Goal: Transaction & Acquisition: Purchase product/service

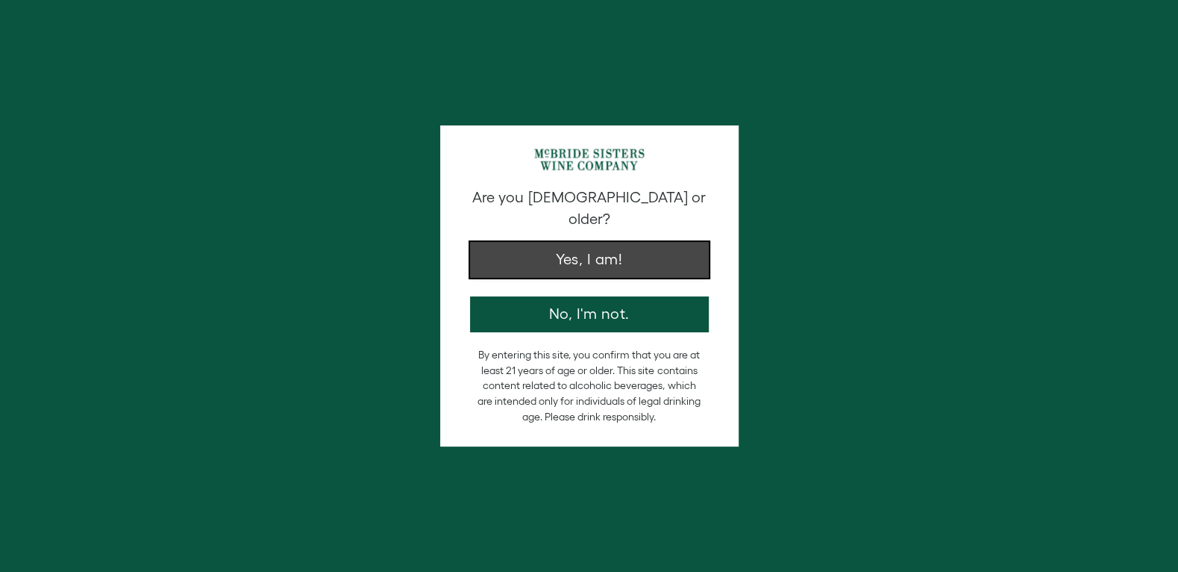
click at [634, 242] on button "Yes, I am!" at bounding box center [589, 260] width 239 height 36
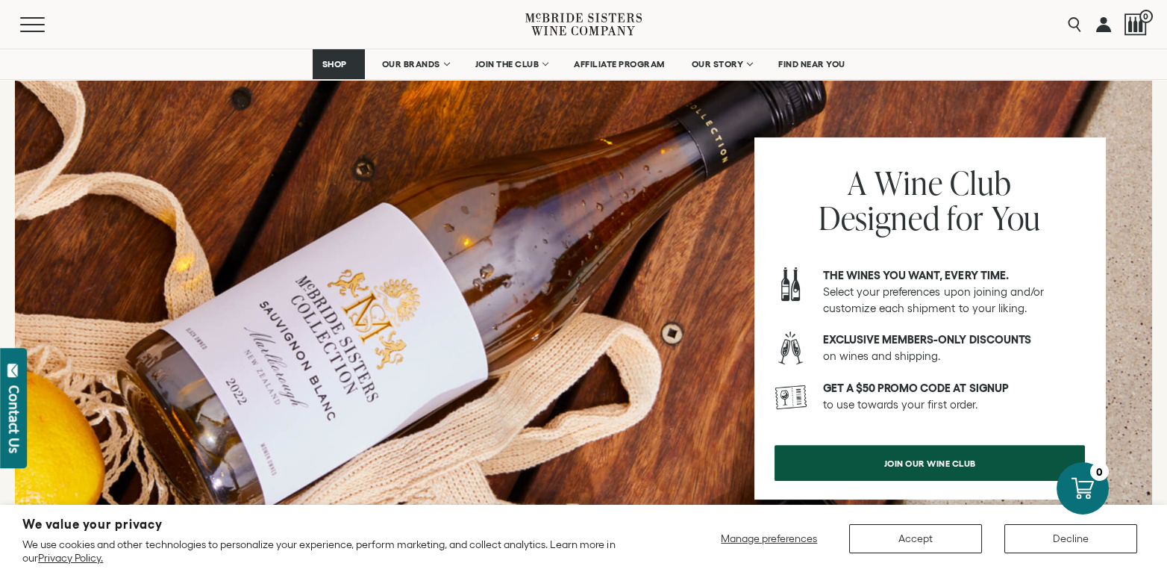
scroll to position [1799, 0]
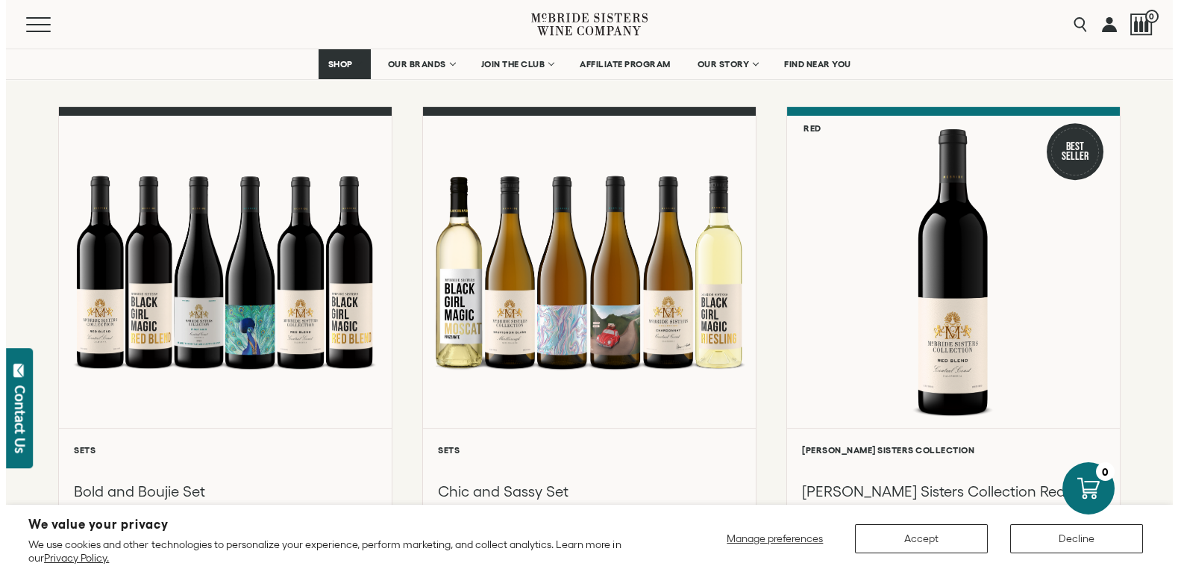
scroll to position [2115, 0]
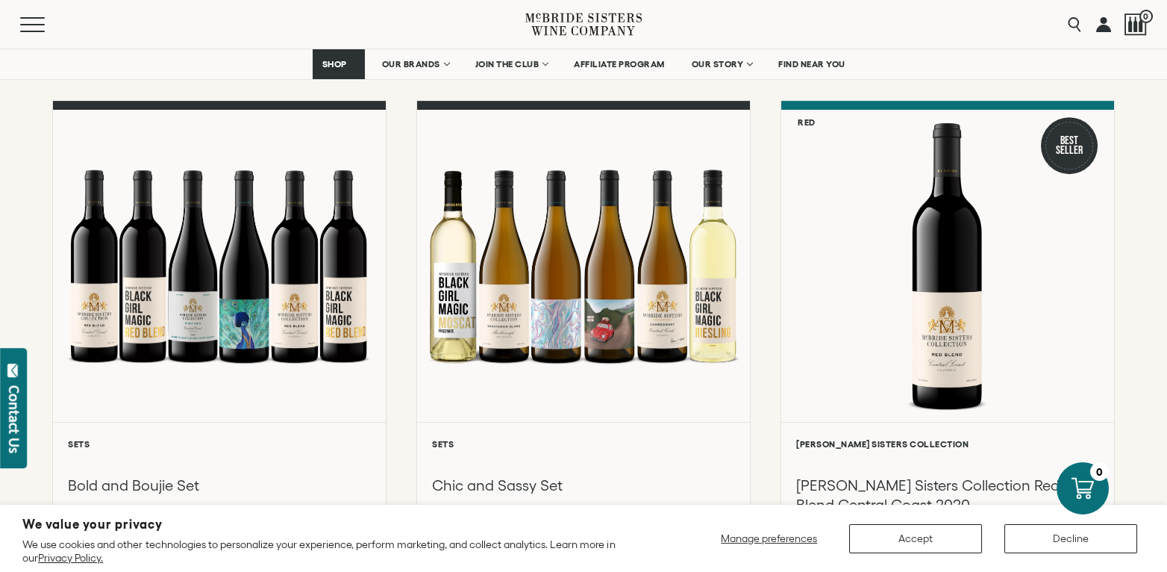
click at [207, 55] on div "Add to cart" at bounding box center [193, 44] width 61 height 22
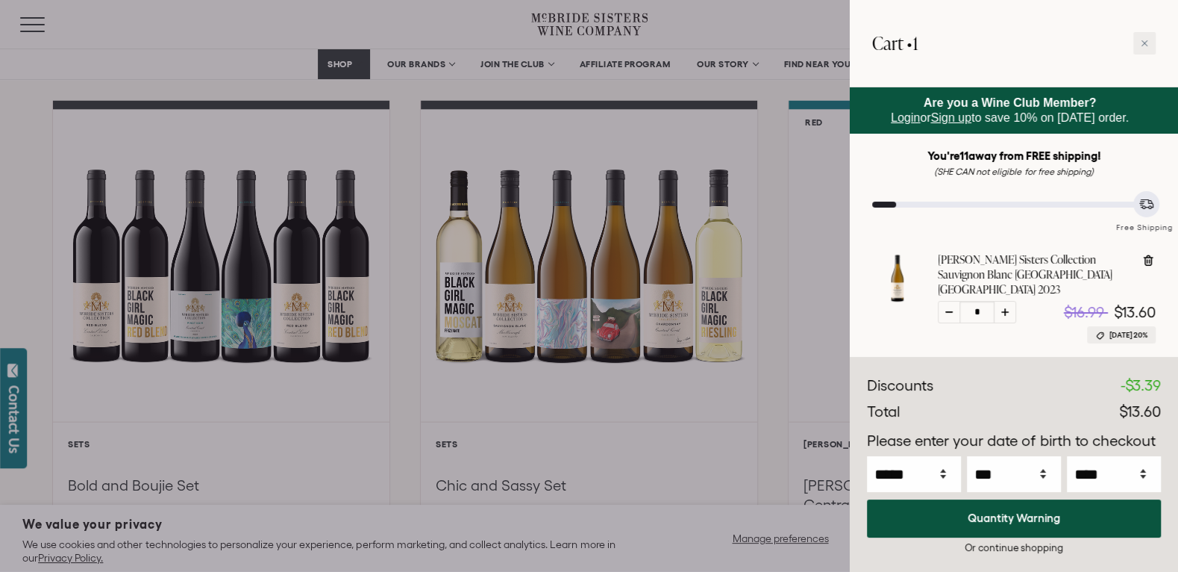
click at [1007, 316] on icon at bounding box center [1004, 311] width 7 height 7
type input "*"
click at [781, 31] on div at bounding box center [589, 286] width 1178 height 572
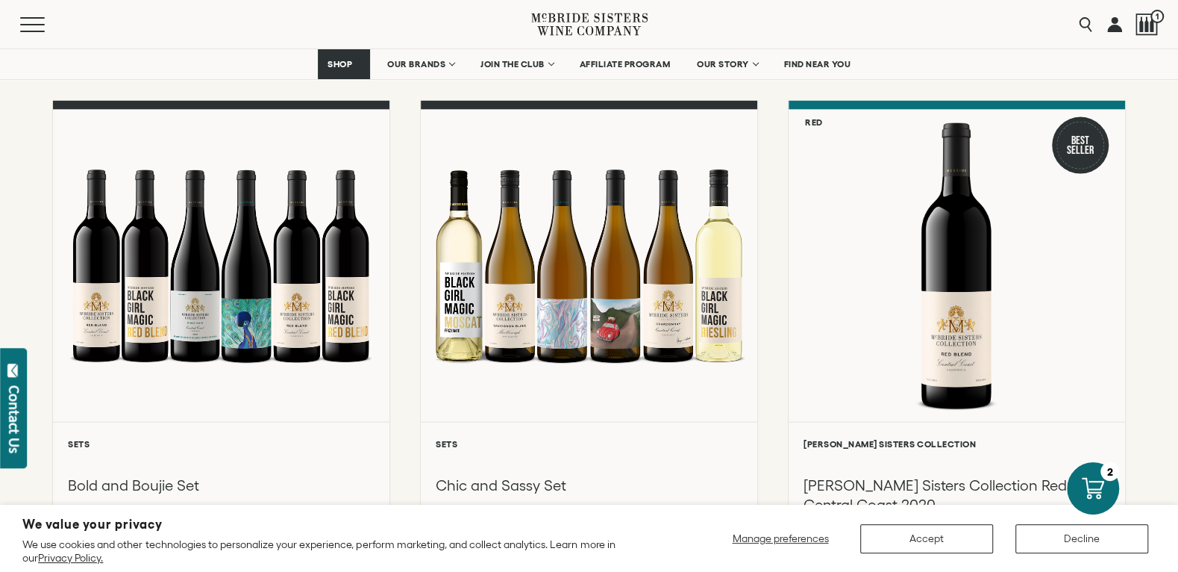
drag, startPoint x: 1161, startPoint y: 193, endPoint x: 1158, endPoint y: 184, distance: 10.1
drag, startPoint x: 1163, startPoint y: 248, endPoint x: 1131, endPoint y: 348, distance: 104.1
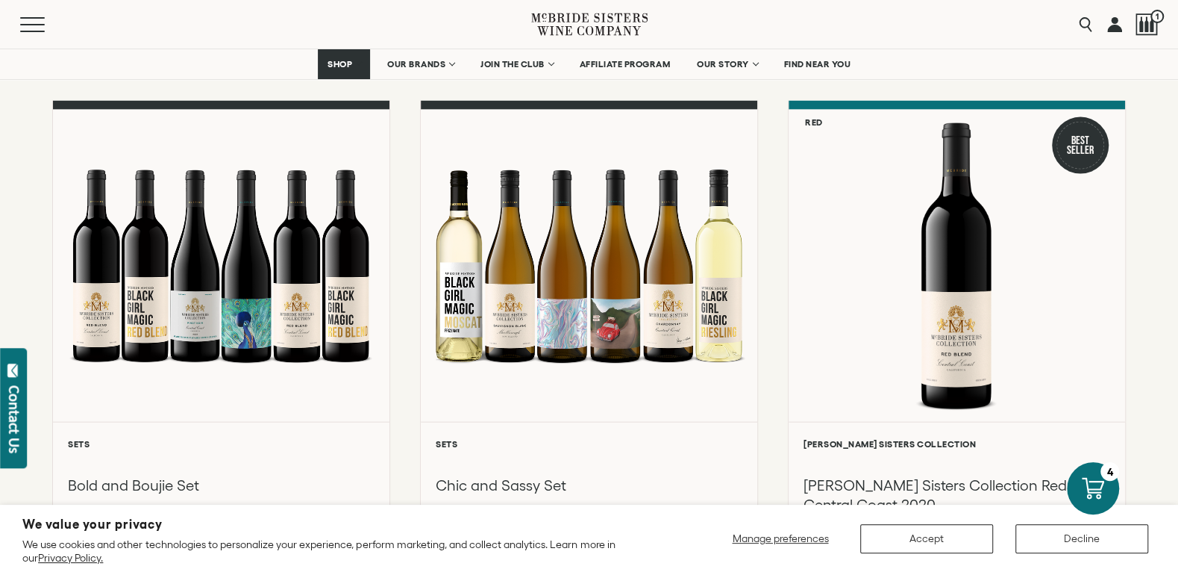
click at [1140, 31] on div at bounding box center [1147, 24] width 22 height 22
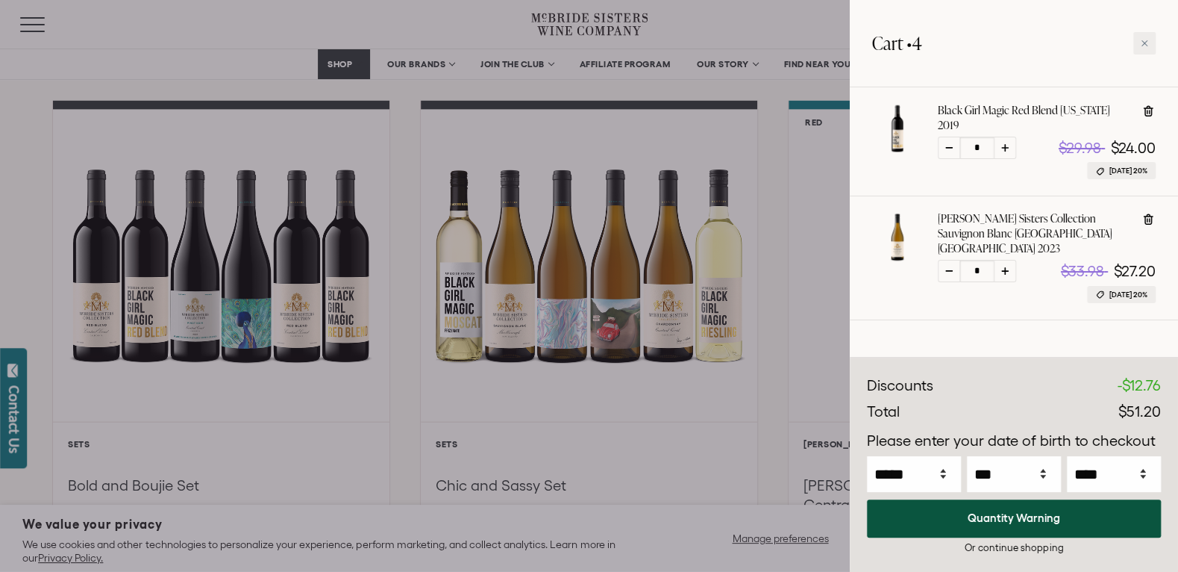
scroll to position [156, 0]
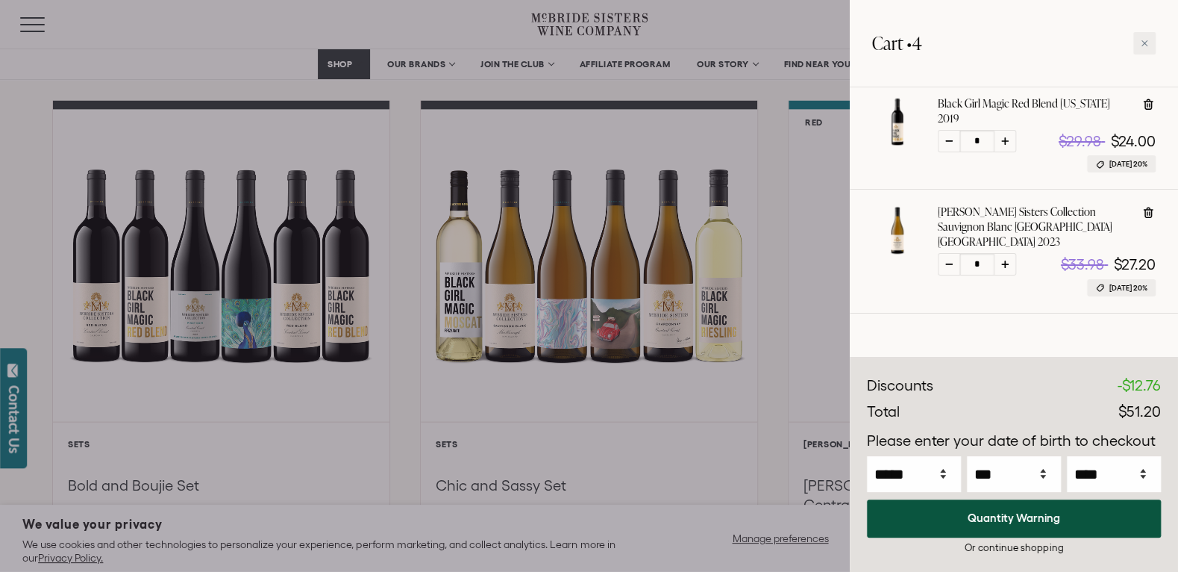
click at [780, 336] on div at bounding box center [589, 286] width 1178 height 572
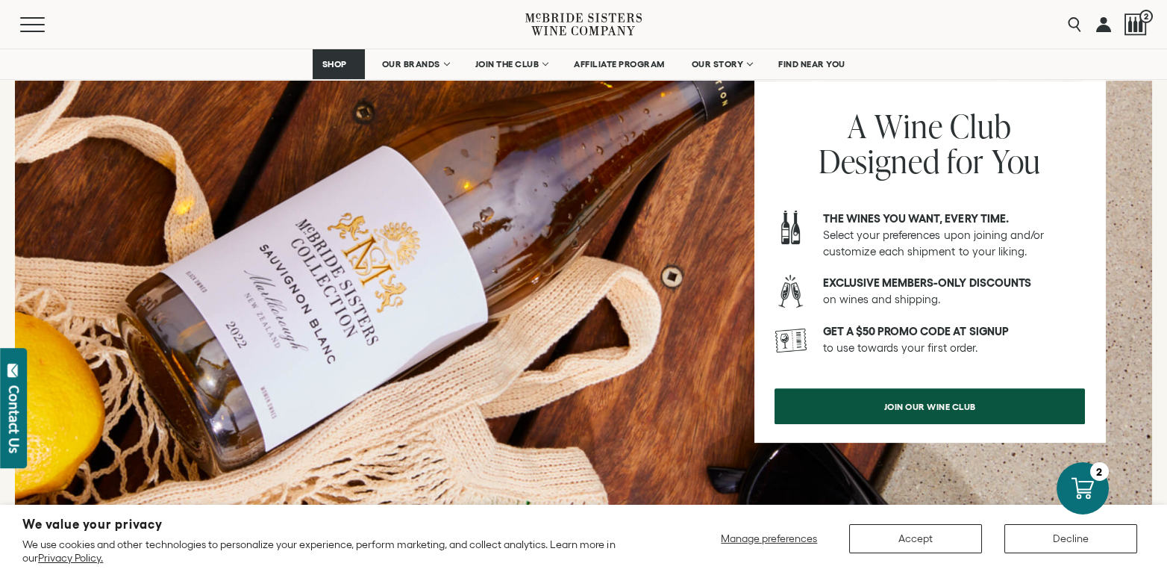
scroll to position [1842, 0]
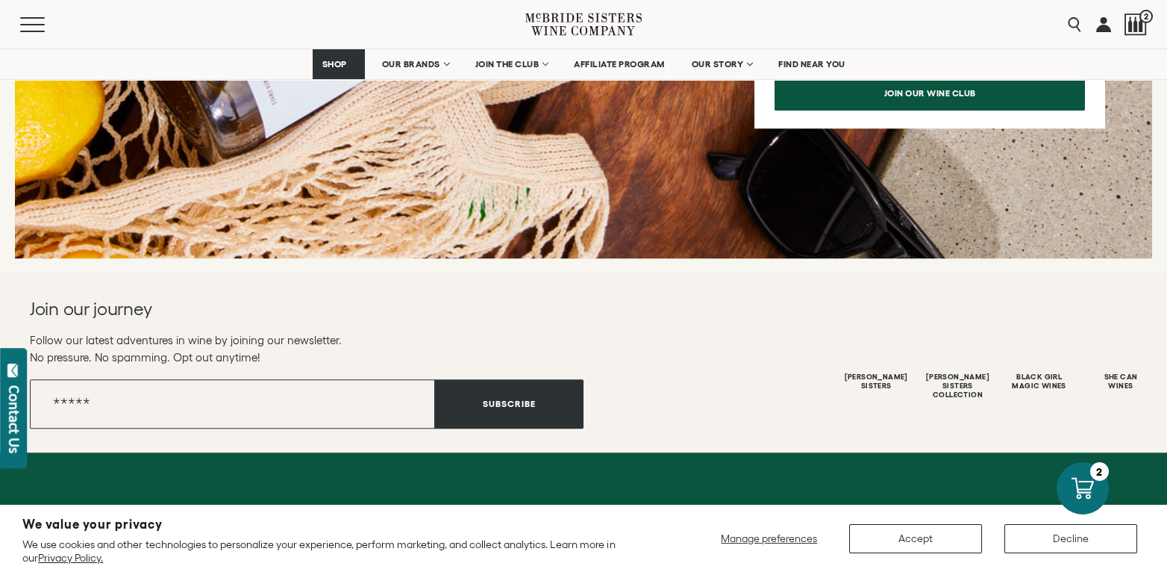
scroll to position [3663, 0]
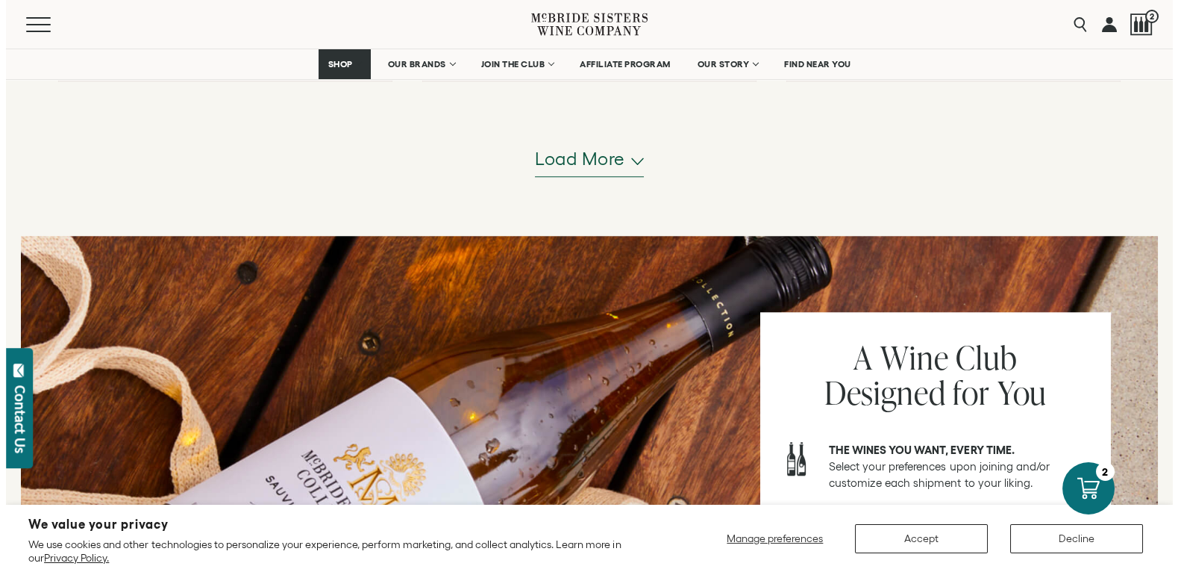
scroll to position [4693, 0]
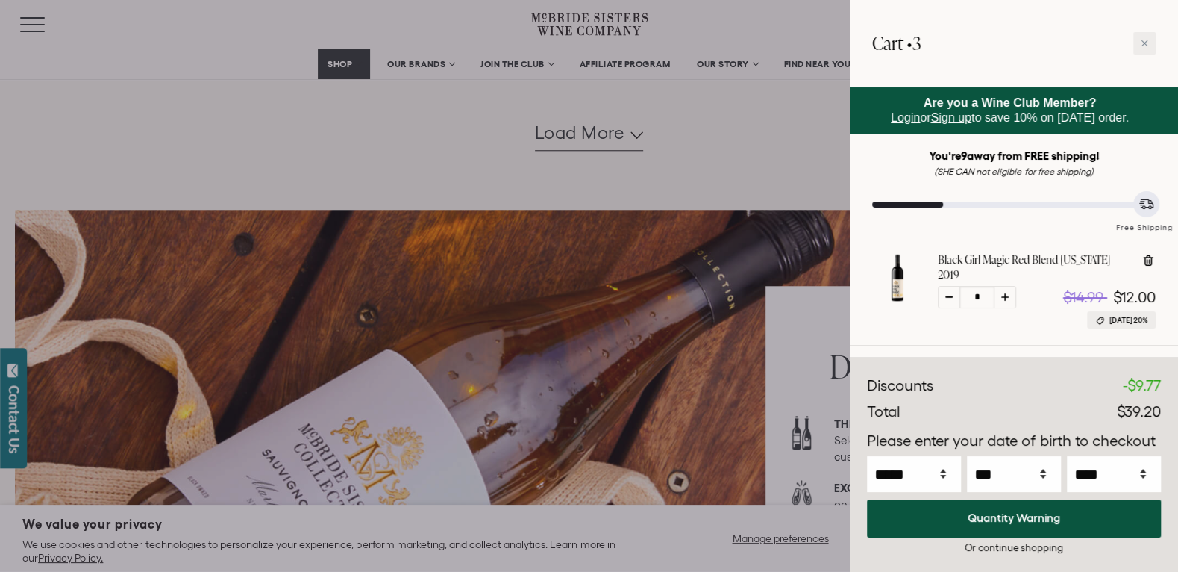
click at [1004, 301] on icon at bounding box center [1004, 296] width 7 height 7
type input "*"
click at [1147, 40] on icon at bounding box center [1144, 43] width 7 height 7
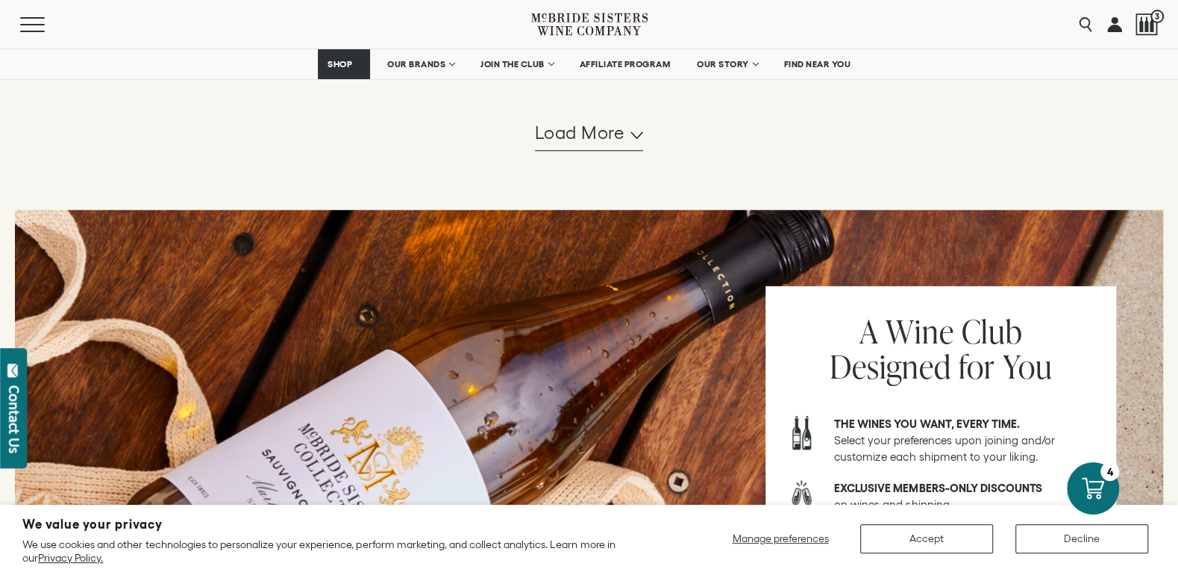
click at [1159, 72] on nav "SHOP Sets Reds Whites Rosé Sparkling All Wines OUR BRANDS McBride Sisters Colle…" at bounding box center [589, 64] width 1178 height 30
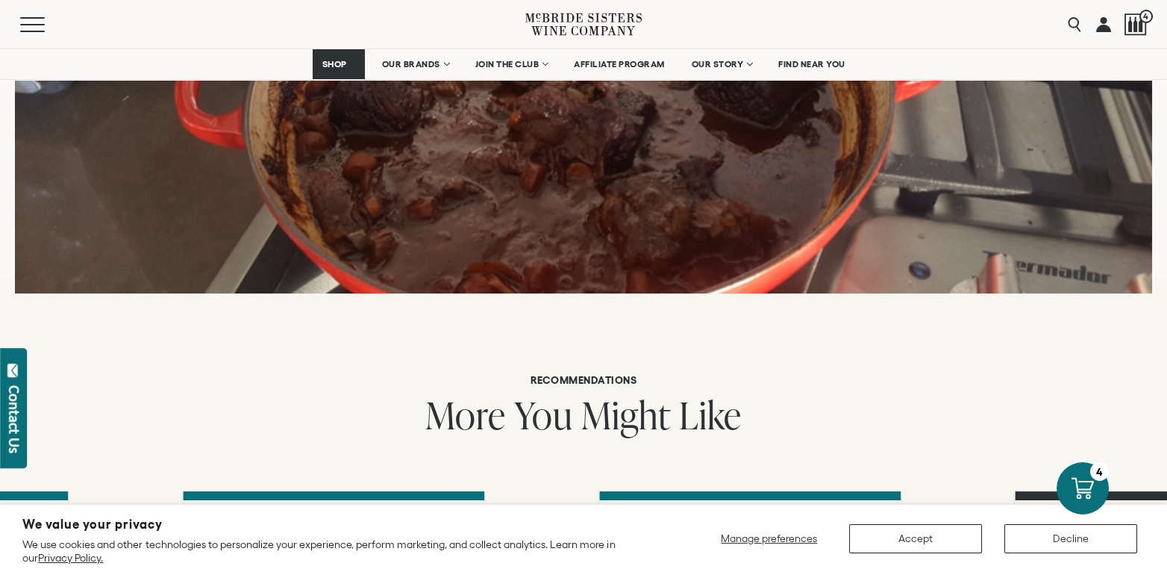
scroll to position [1547, 0]
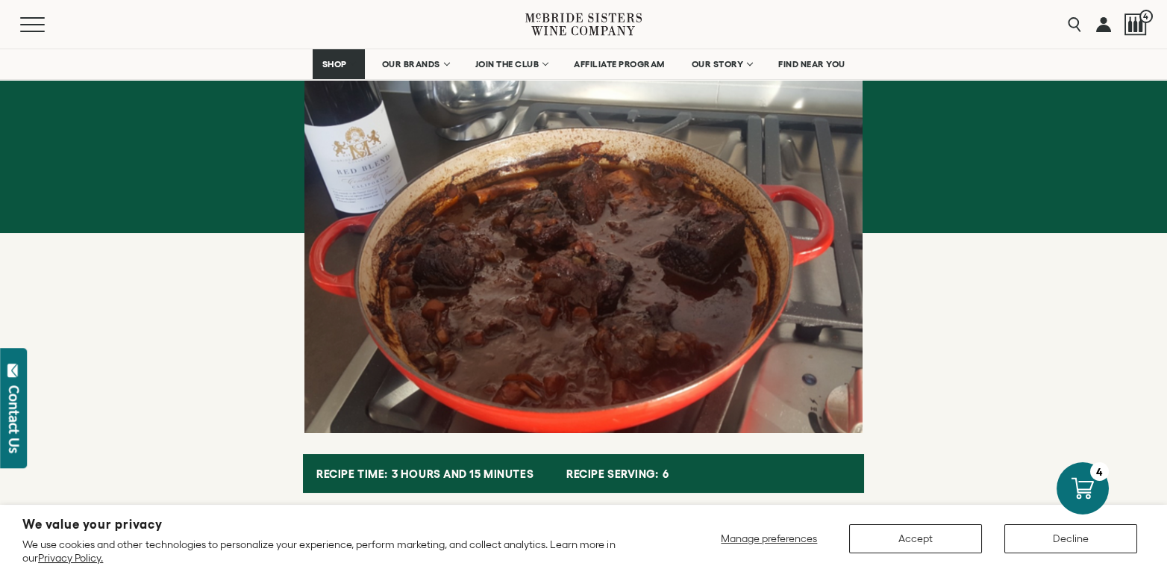
click at [963, 181] on div "Chocolate & Jalapeño Short Ribs By Andréa McBride – March 27, 2020" at bounding box center [583, 162] width 972 height 542
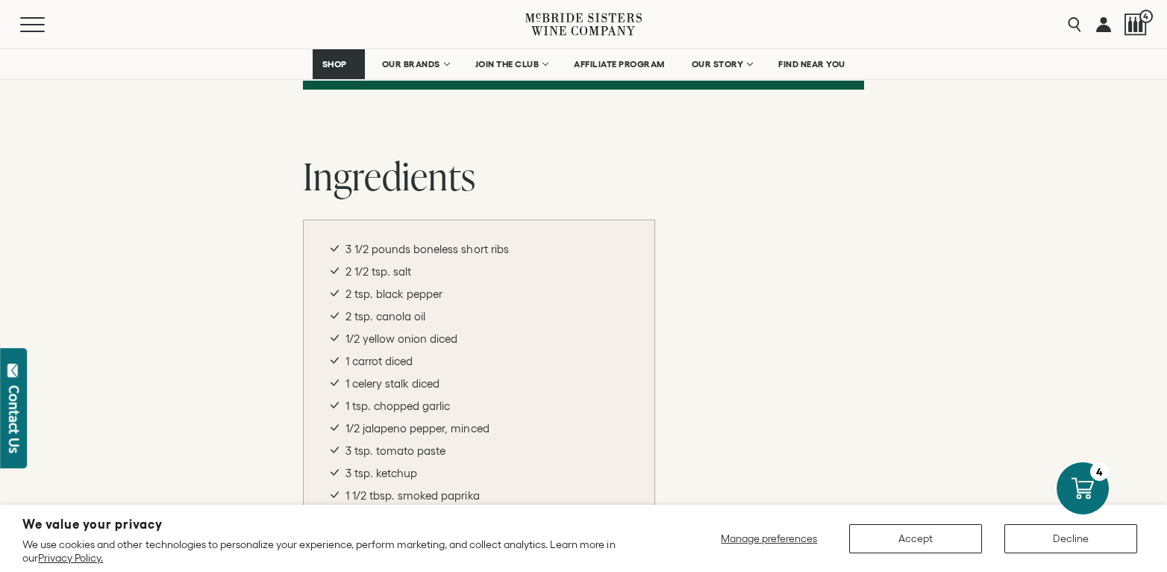
scroll to position [746, 0]
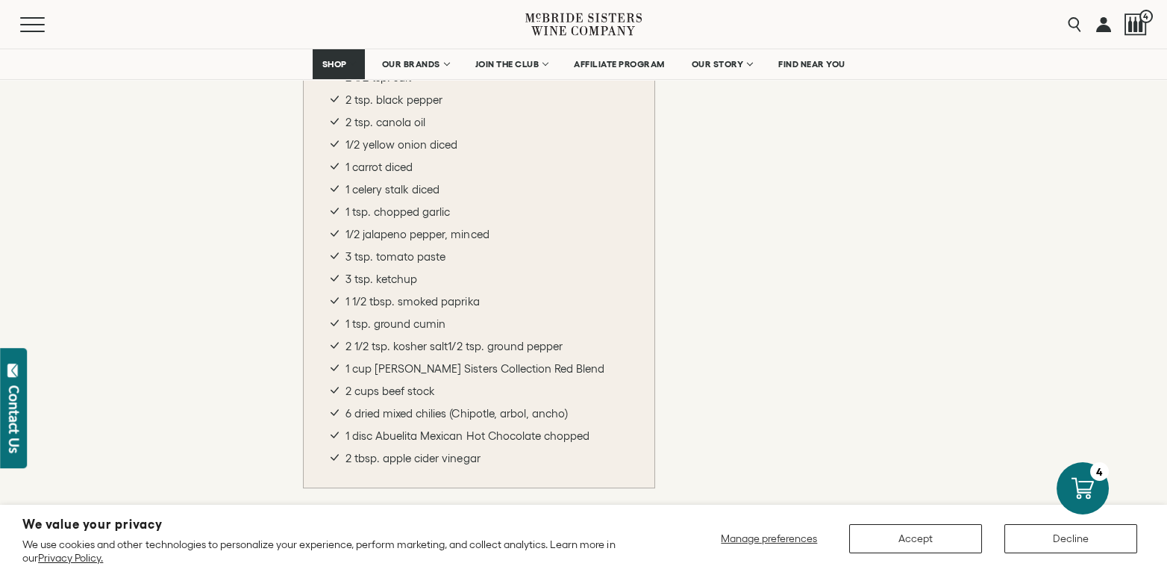
click at [980, 181] on div "Recipe Time: 3 hours and 15 minutes Recipe serving: 6 Ingredients 3 1/2 pounds …" at bounding box center [583, 478] width 1167 height 1258
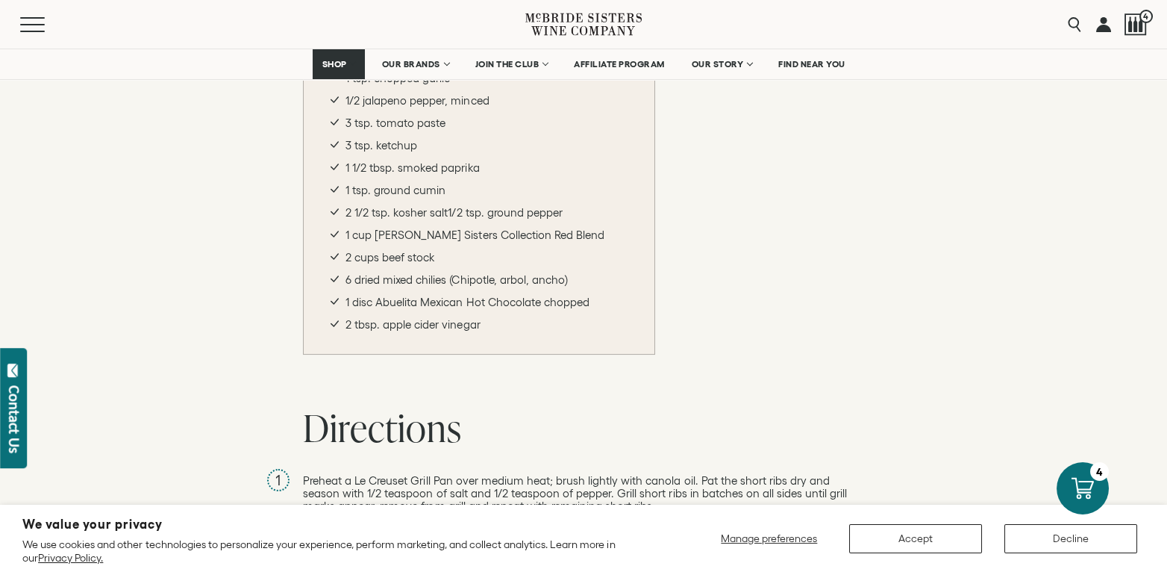
scroll to position [1045, 0]
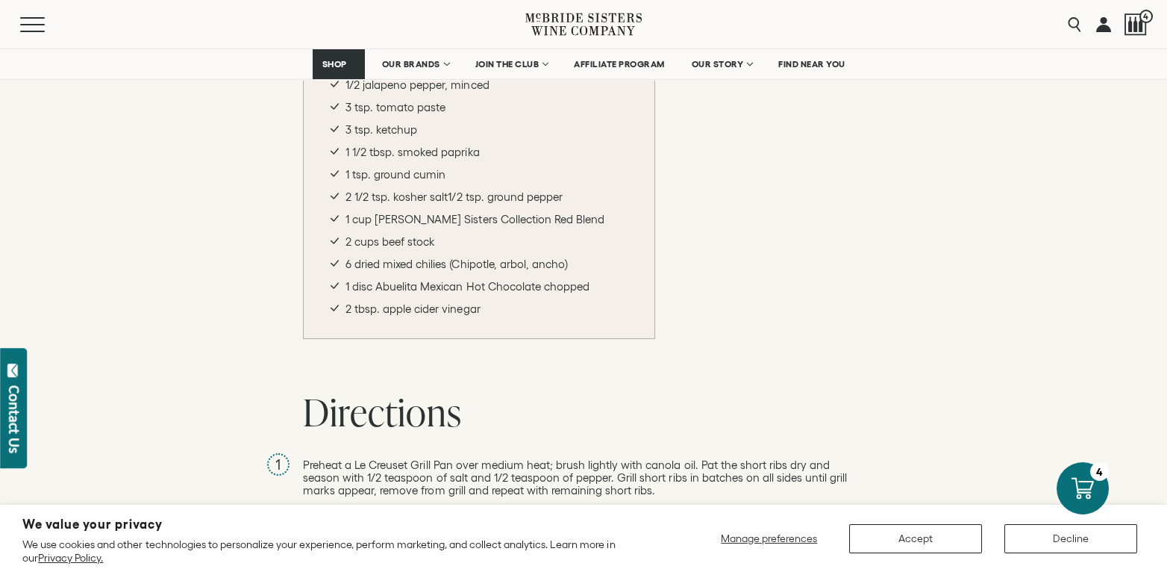
click at [980, 181] on div "Recipe Time: 3 hours and 15 minutes Recipe serving: 6 Ingredients 3 1/2 pounds …" at bounding box center [583, 329] width 1167 height 1258
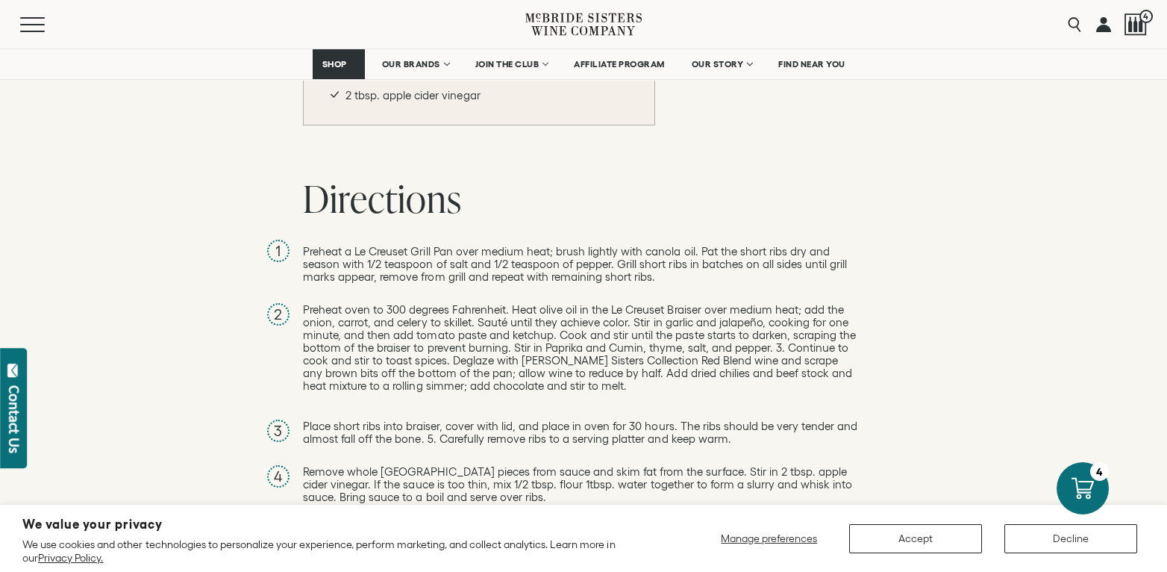
scroll to position [1269, 0]
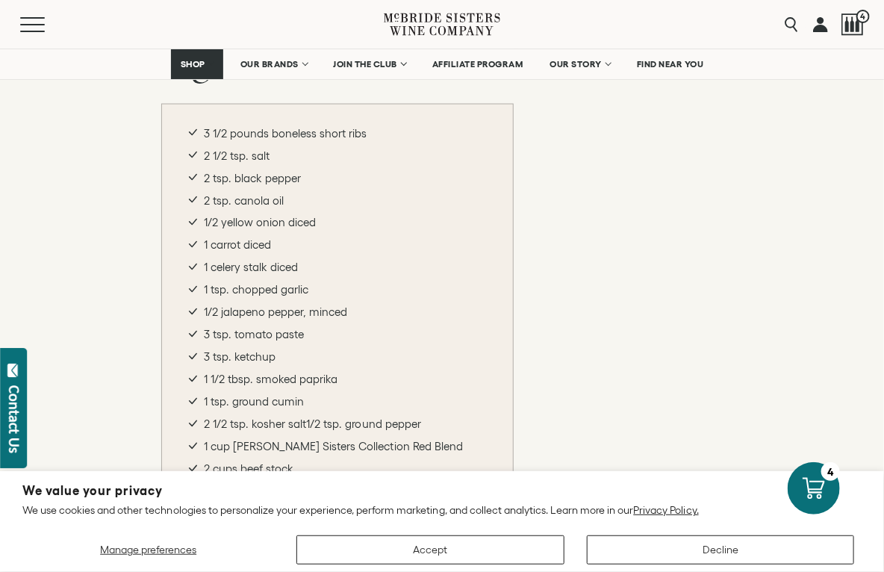
scroll to position [821, 0]
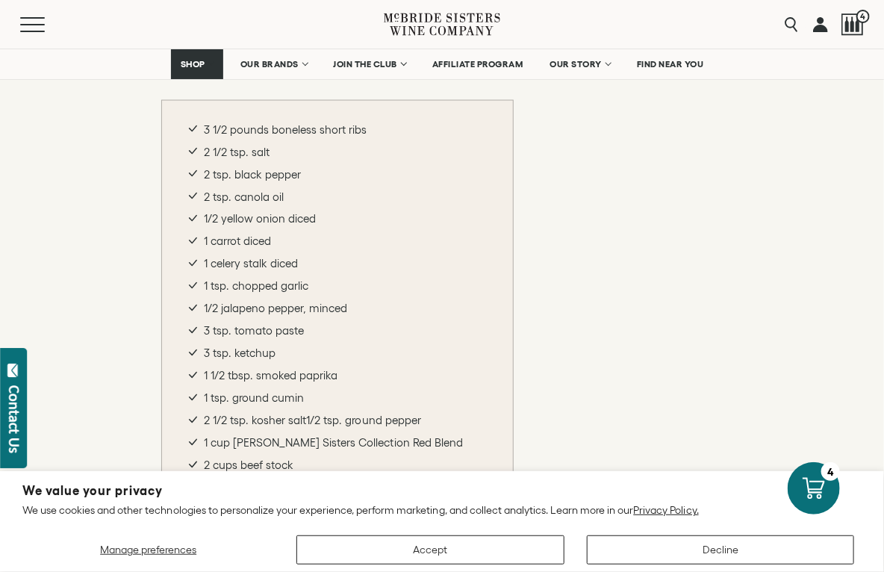
click at [722, 150] on div "Ingredients 3 1/2 pounds boneless short ribs 2 1/2 tsp. salt 2 tsp. black peppe…" at bounding box center [441, 299] width 561 height 527
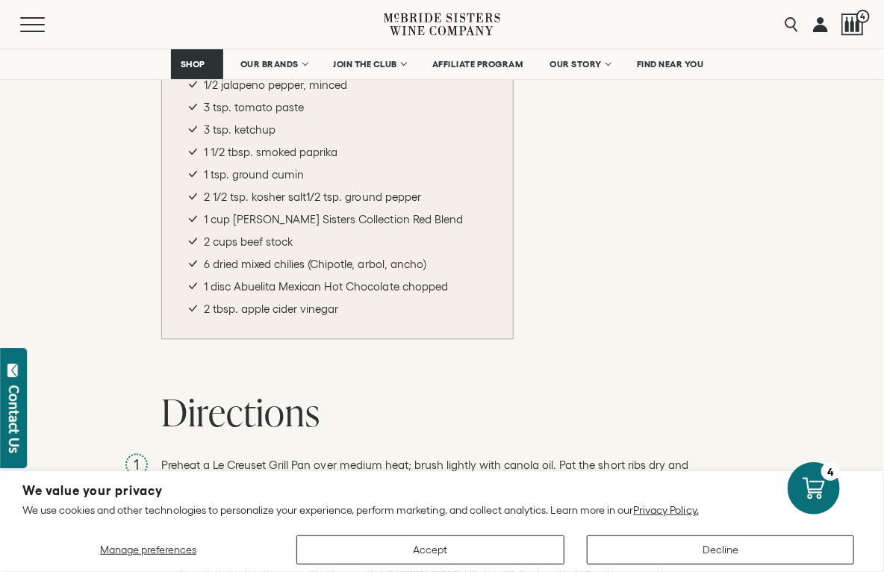
click at [722, 200] on div "Ingredients 3 1/2 pounds boneless short ribs 2 1/2 tsp. salt 2 tsp. black peppe…" at bounding box center [441, 75] width 561 height 527
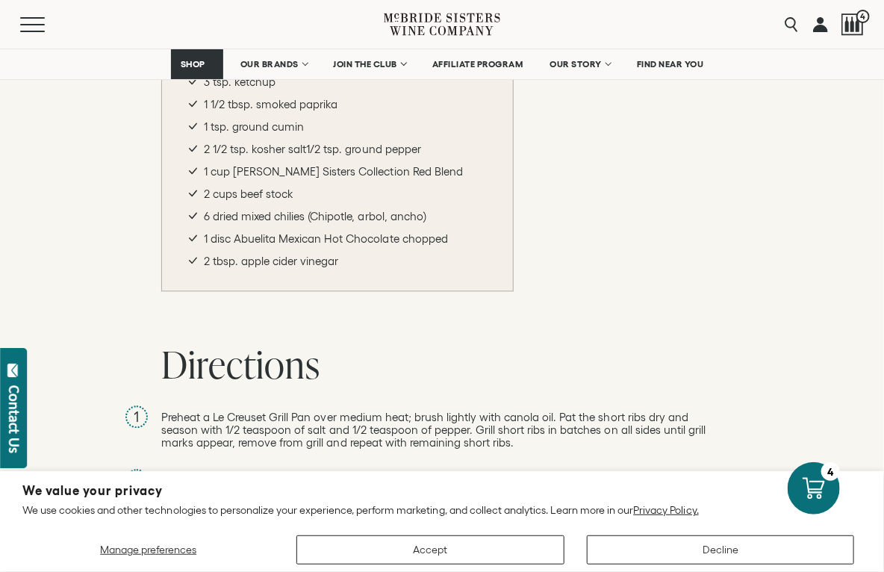
scroll to position [1119, 0]
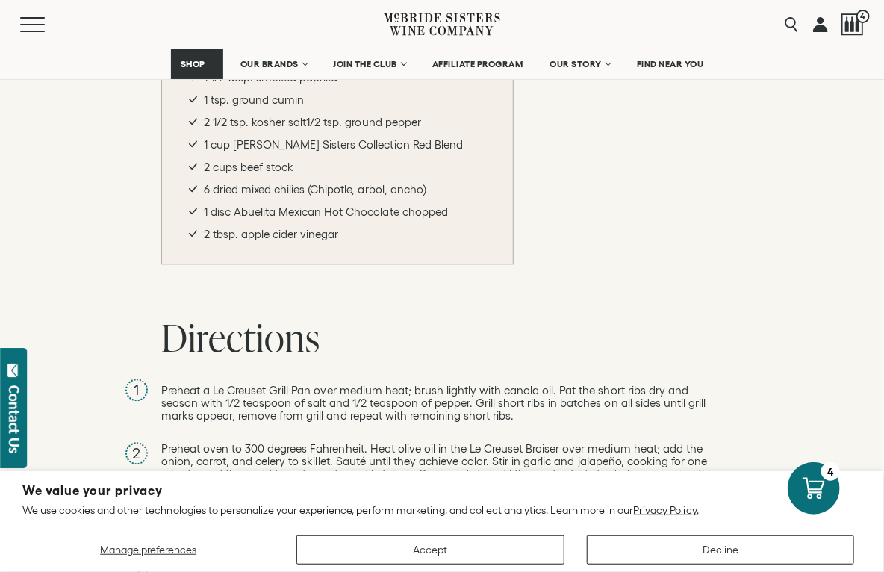
click at [722, 316] on h2 "Directions" at bounding box center [441, 337] width 561 height 42
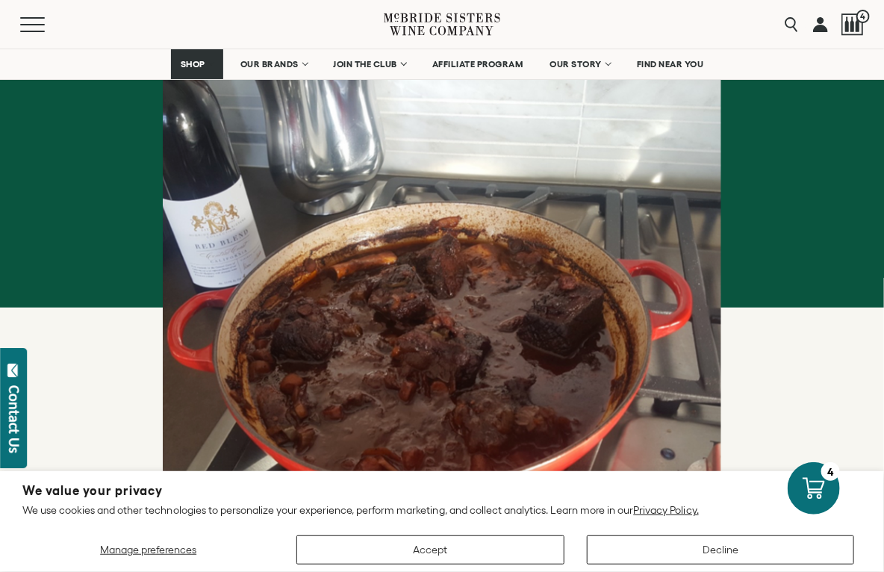
scroll to position [75, 0]
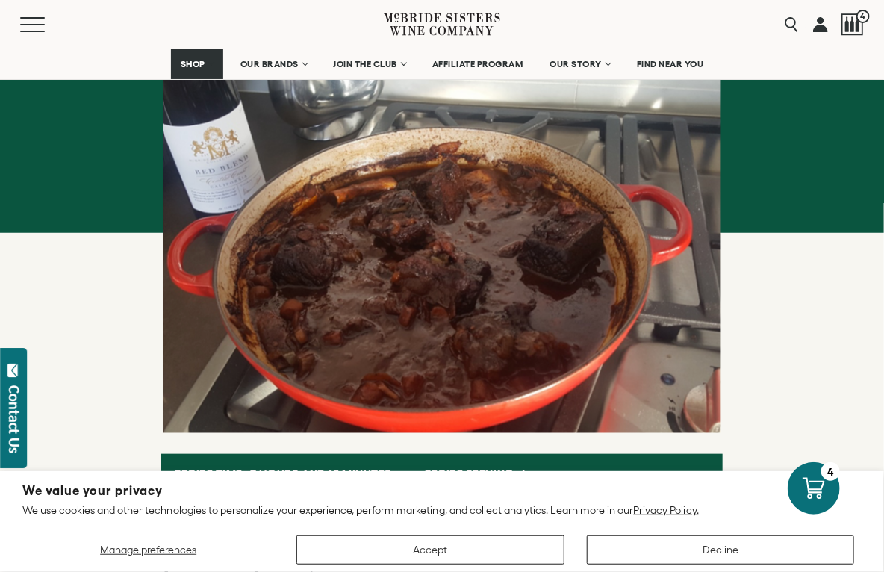
click at [669, 189] on div at bounding box center [442, 218] width 558 height 430
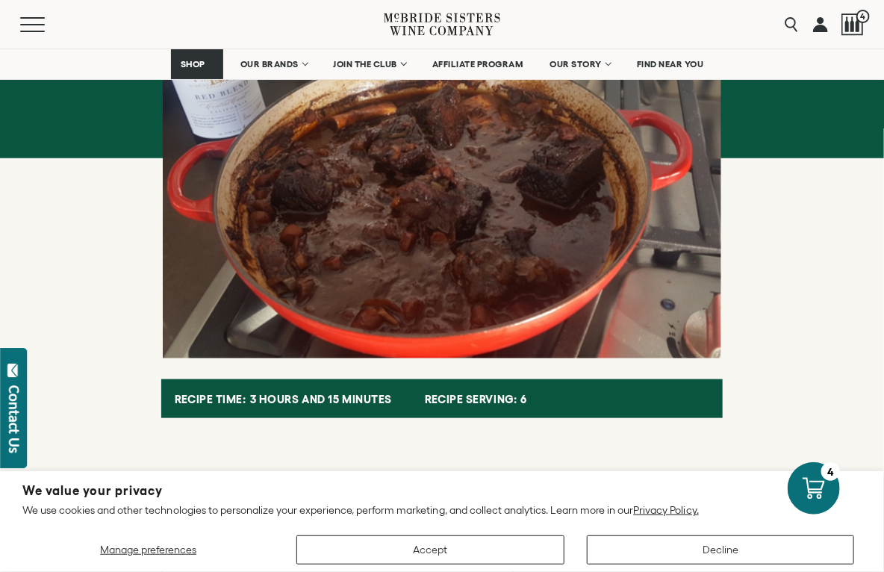
click at [669, 188] on div at bounding box center [442, 143] width 558 height 430
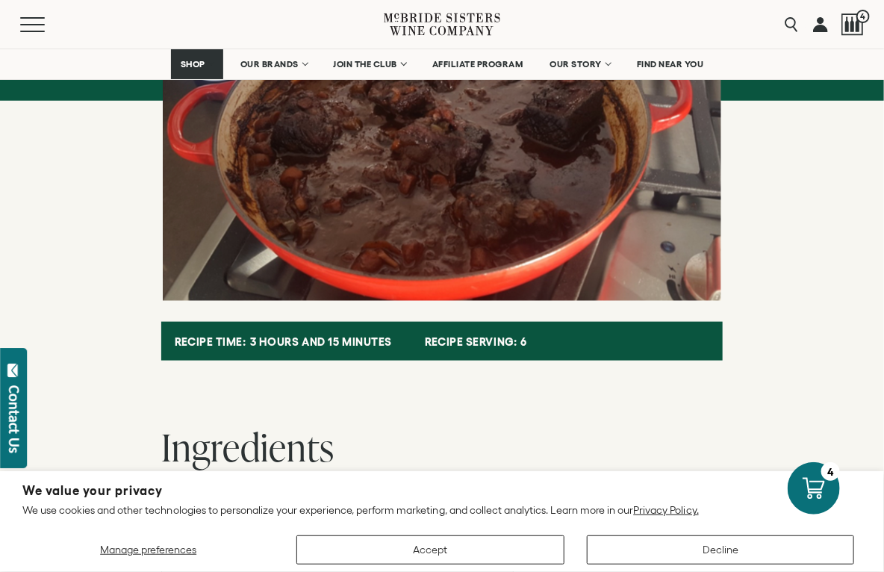
scroll to position [522, 0]
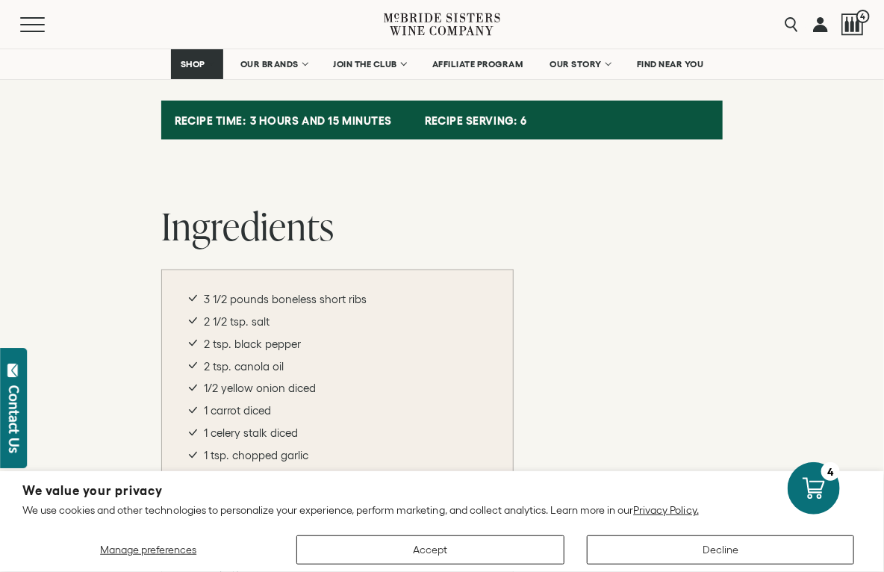
scroll to position [672, 0]
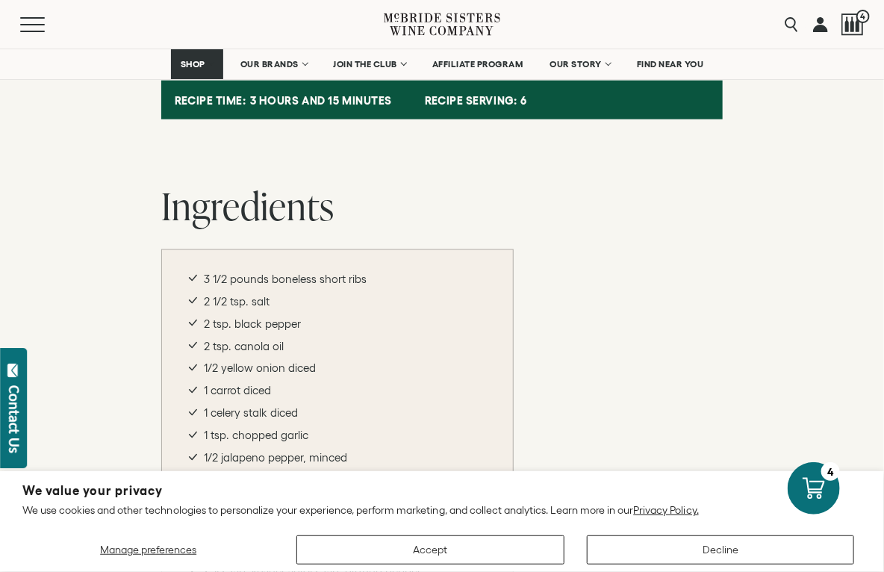
click at [583, 242] on div "Ingredients 3 1/2 pounds boneless short ribs 2 1/2 tsp. salt 2 tsp. black peppe…" at bounding box center [441, 448] width 561 height 527
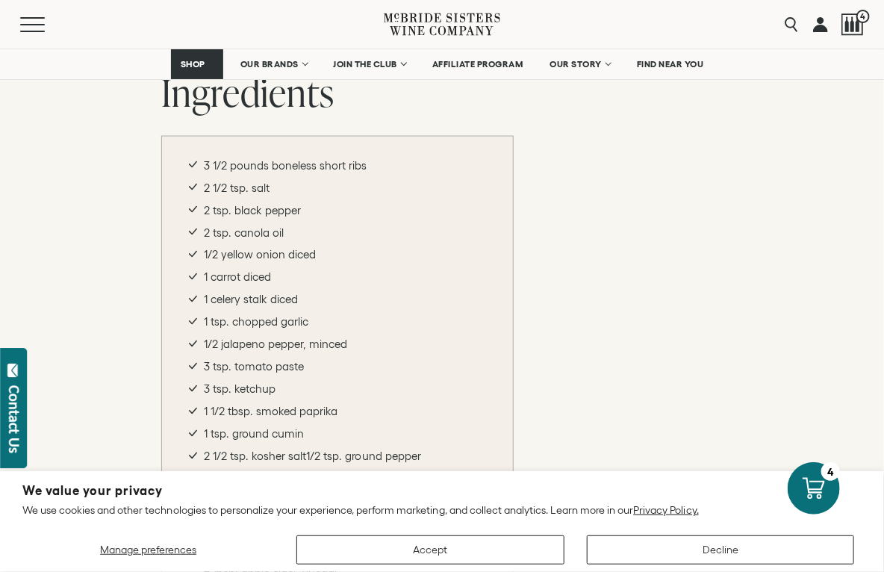
scroll to position [831, 0]
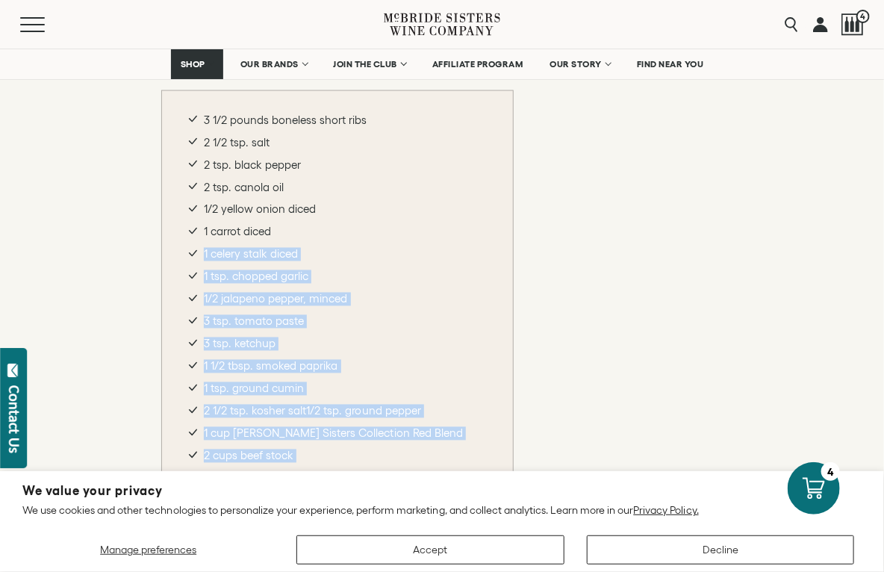
drag, startPoint x: 108, startPoint y: 78, endPoint x: 463, endPoint y: 428, distance: 498.6
click at [463, 428] on div "Ingredients 3 1/2 pounds boneless short ribs 2 1/2 tsp. salt 2 tsp. black peppe…" at bounding box center [441, 573] width 561 height 1094
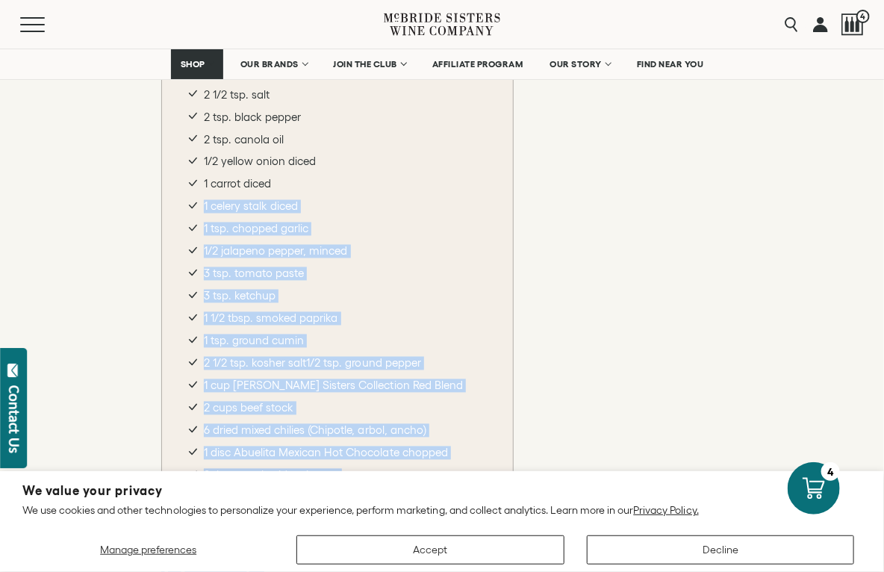
scroll to position [905, 0]
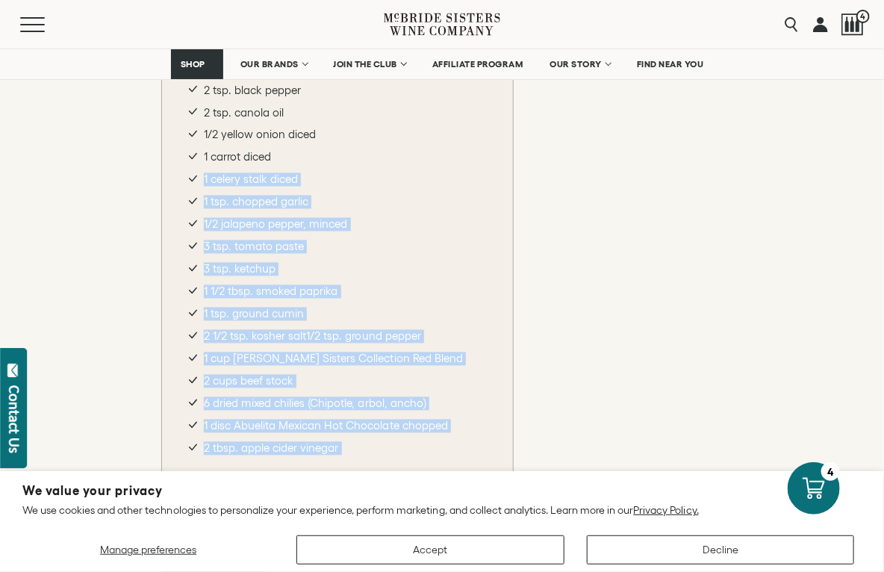
click at [695, 260] on div "Ingredients 3 1/2 pounds boneless short ribs 2 1/2 tsp. salt 2 tsp. black peppe…" at bounding box center [441, 214] width 561 height 527
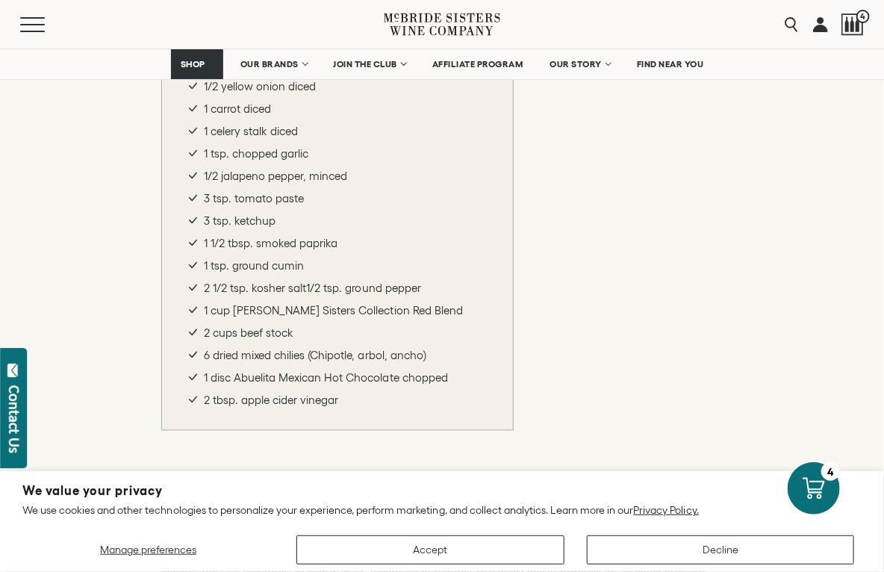
scroll to position [980, 0]
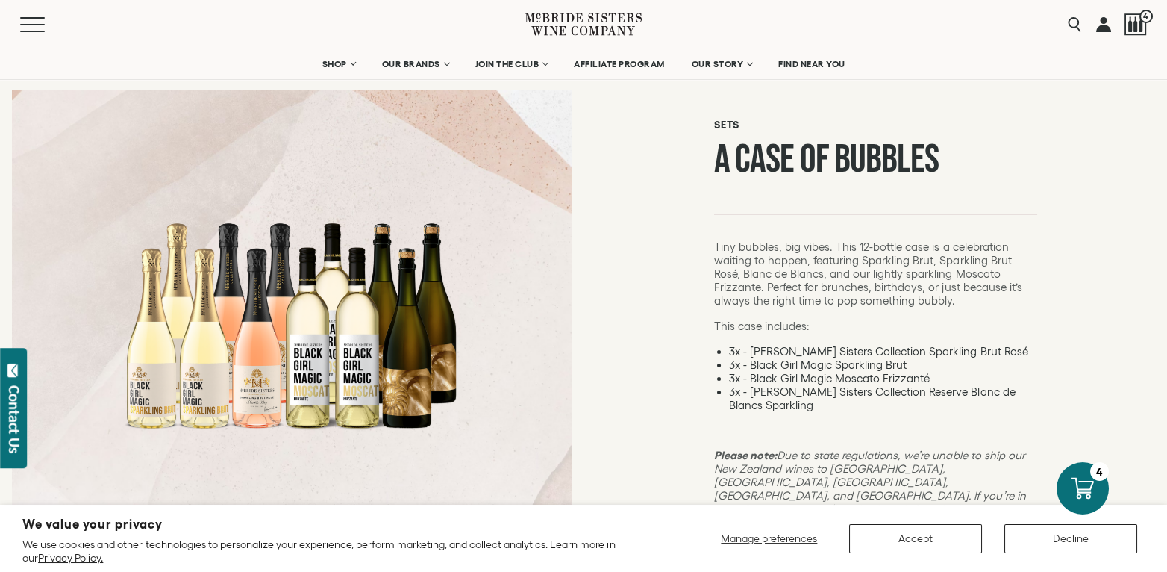
click at [995, 215] on div "Sets A Case of Bubbles" at bounding box center [875, 167] width 323 height 96
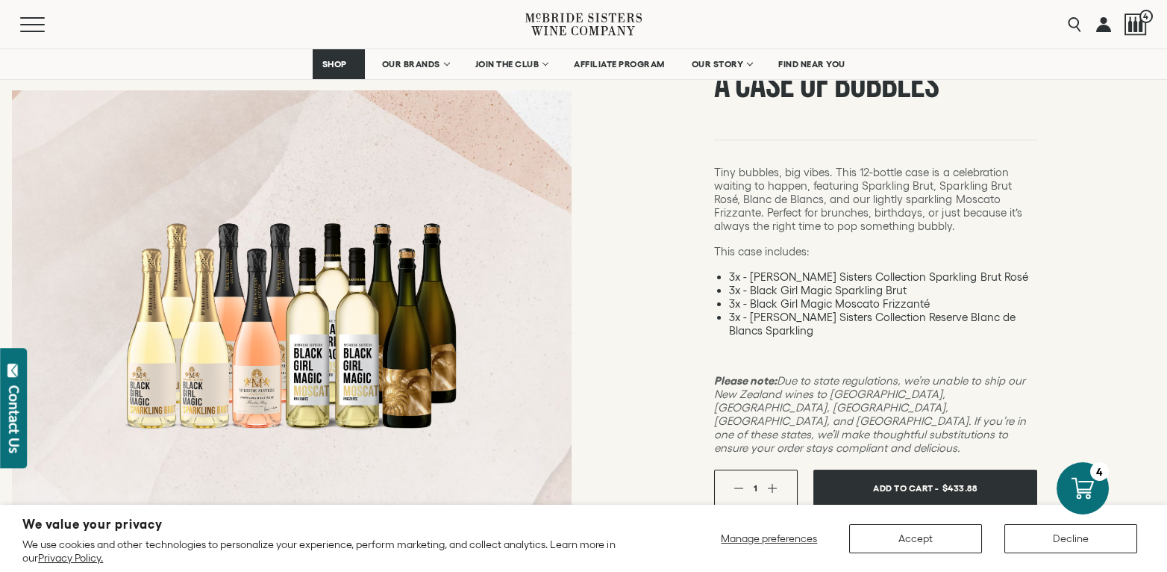
click at [994, 224] on p "Tiny bubbles, big vibes. This 12-bottle case is a celebration waiting to happen…" at bounding box center [875, 199] width 323 height 67
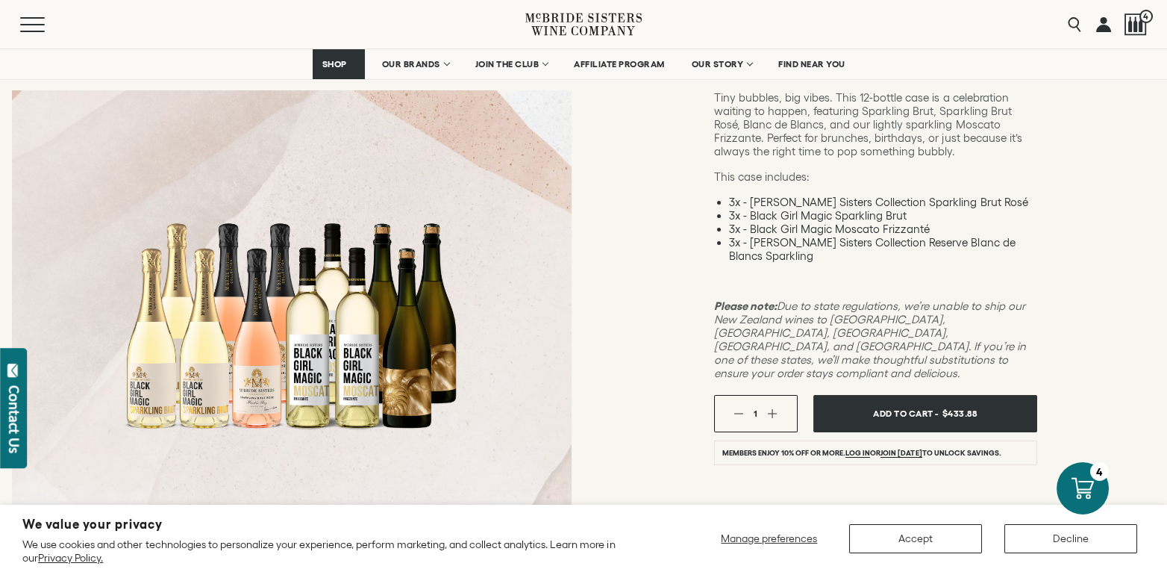
click at [315, 242] on div at bounding box center [292, 325] width 336 height 336
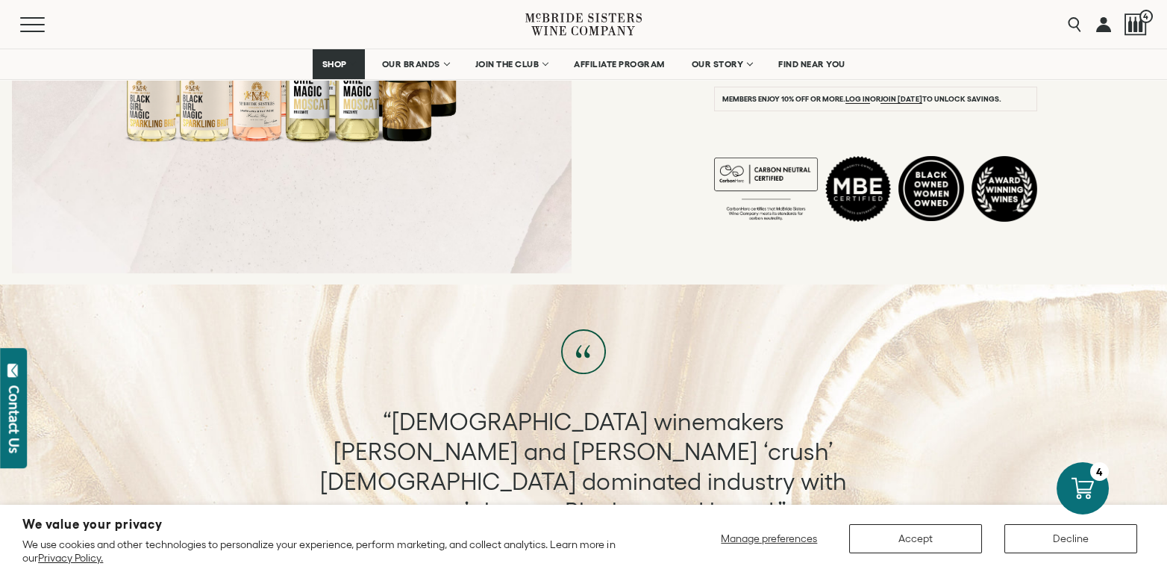
scroll to position [595, 0]
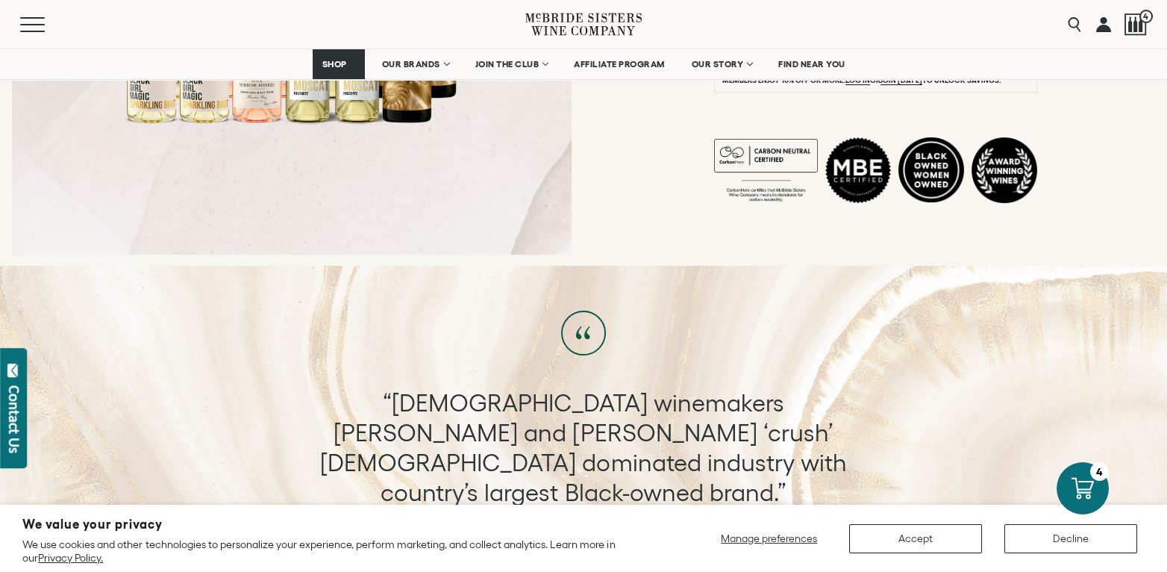
drag, startPoint x: 435, startPoint y: 272, endPoint x: 456, endPoint y: 302, distance: 36.4
click at [454, 187] on div at bounding box center [292, 20] width 336 height 336
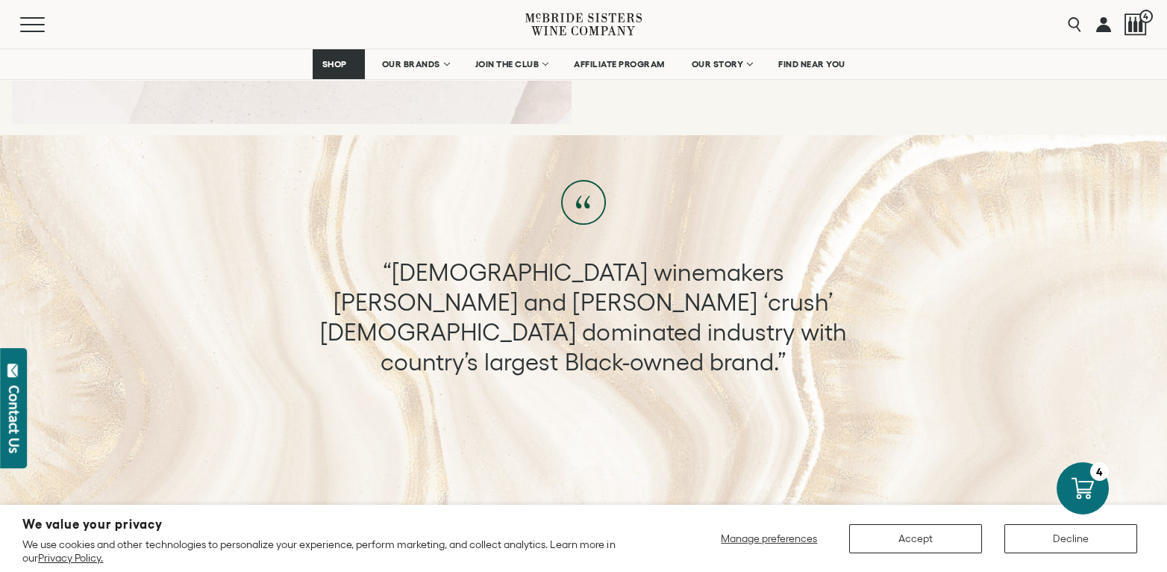
scroll to position [894, 0]
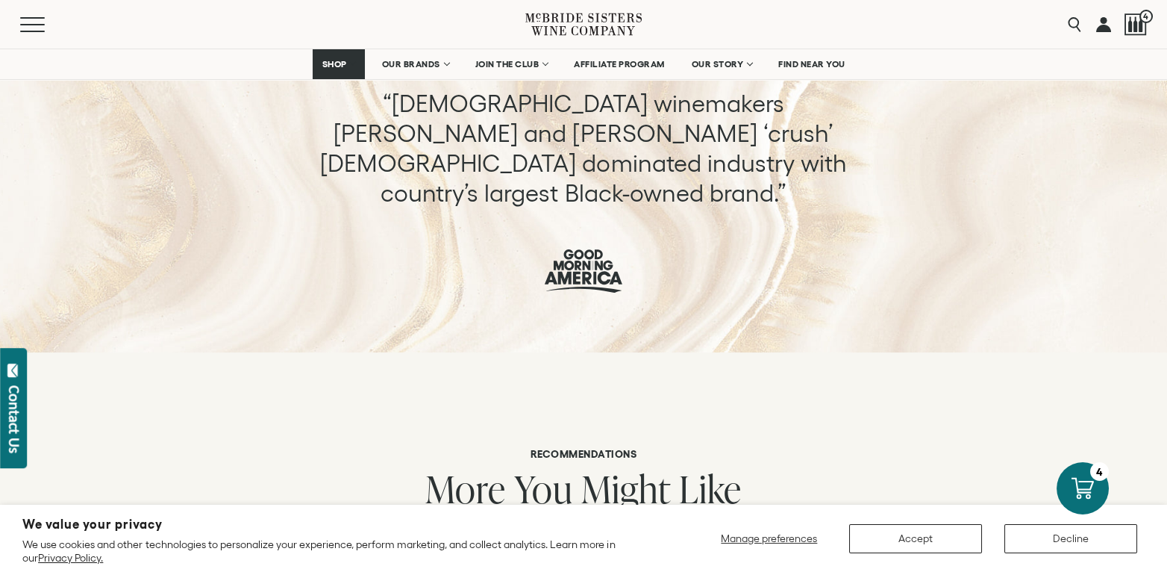
click at [512, 208] on p "“[DEMOGRAPHIC_DATA] winemakers [PERSON_NAME] and [PERSON_NAME] ‘crush’ [DEMOGRA…" at bounding box center [583, 148] width 556 height 119
drag, startPoint x: 498, startPoint y: 260, endPoint x: 454, endPoint y: 251, distance: 44.9
click at [467, 208] on p "“[DEMOGRAPHIC_DATA] winemakers [PERSON_NAME] and [PERSON_NAME] ‘crush’ [DEMOGRA…" at bounding box center [583, 148] width 556 height 119
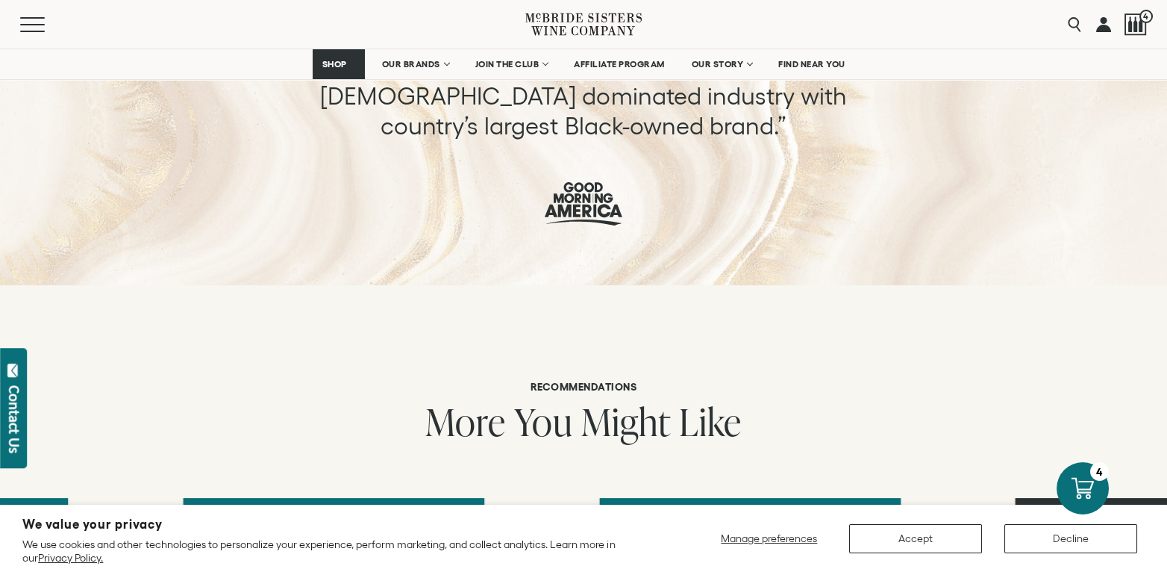
scroll to position [1043, 0]
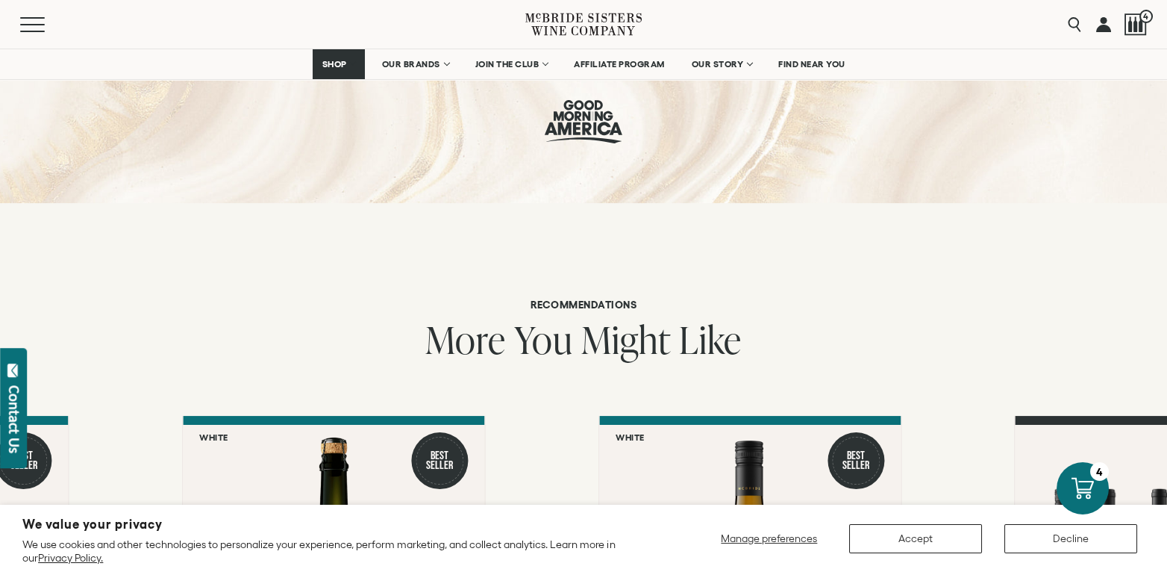
drag, startPoint x: 451, startPoint y: 248, endPoint x: 460, endPoint y: 248, distance: 9.0
click at [460, 143] on div "“[DEMOGRAPHIC_DATA] winemakers [PERSON_NAME] and [PERSON_NAME] ‘crush’ [DEMOGRA…" at bounding box center [583, 42] width 972 height 204
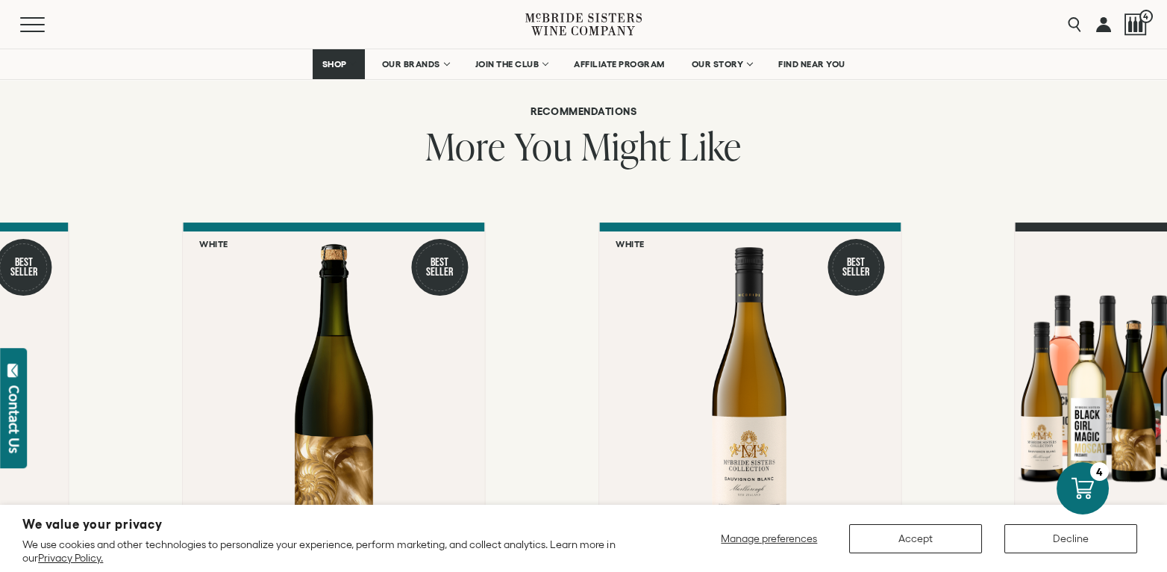
scroll to position [1267, 0]
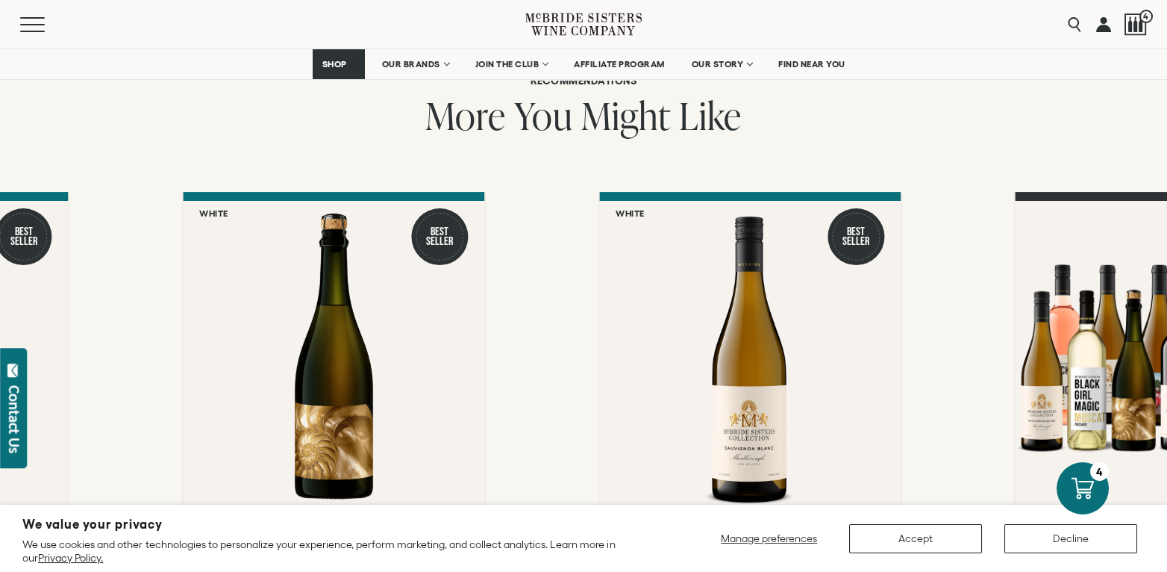
click at [466, 141] on span "More" at bounding box center [465, 115] width 81 height 51
drag, startPoint x: 466, startPoint y: 245, endPoint x: 610, endPoint y: 234, distance: 143.7
click at [488, 141] on span "More" at bounding box center [465, 115] width 81 height 51
click at [939, 140] on h2 "More You Might Like" at bounding box center [583, 118] width 972 height 46
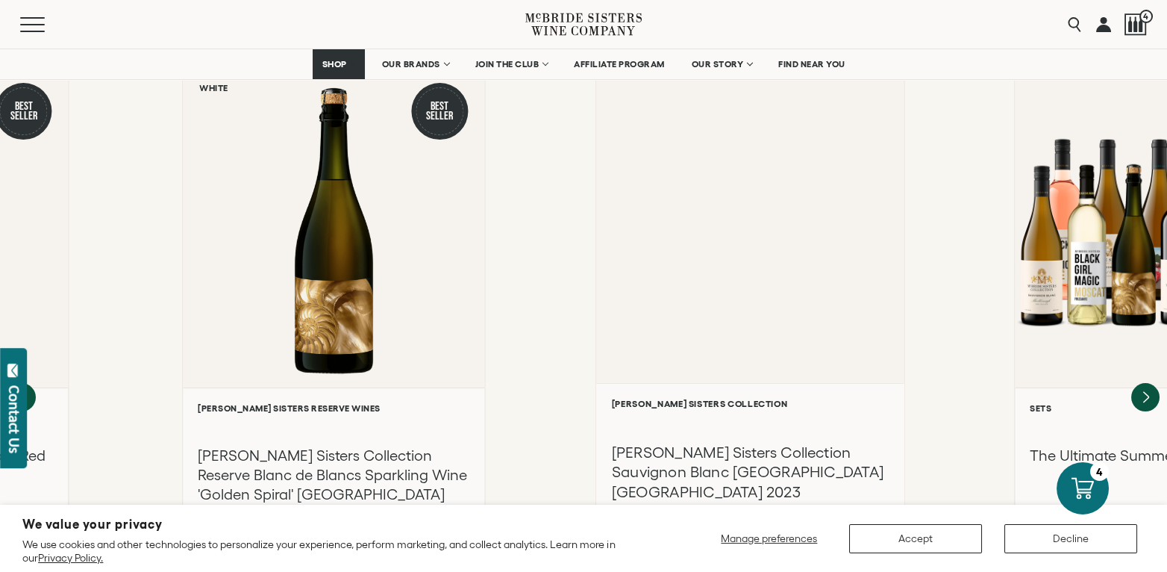
scroll to position [1416, 0]
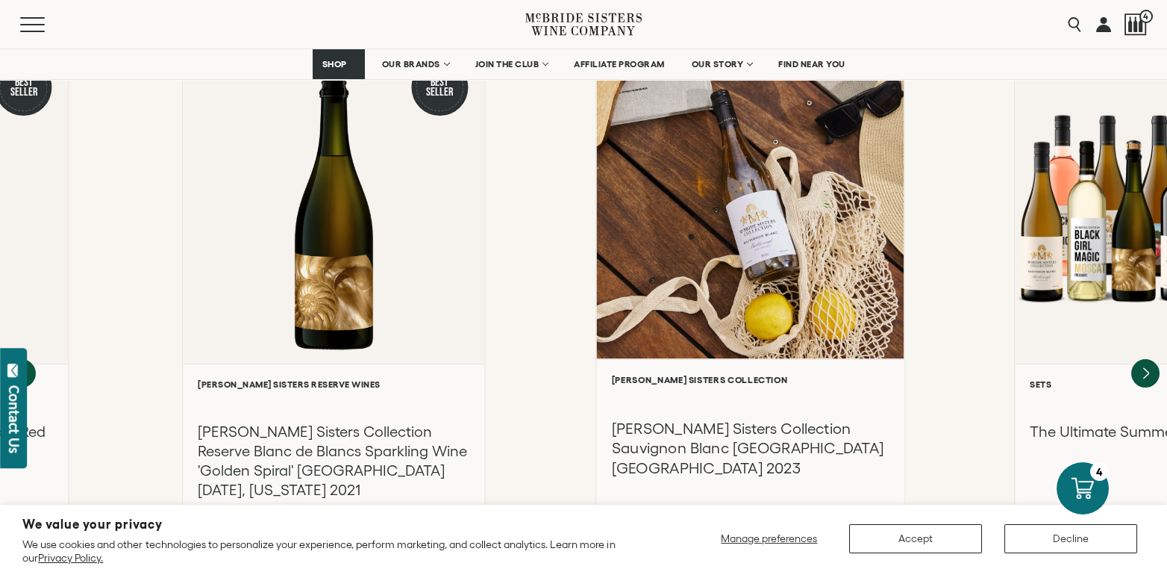
click at [904, 215] on div at bounding box center [749, 199] width 307 height 318
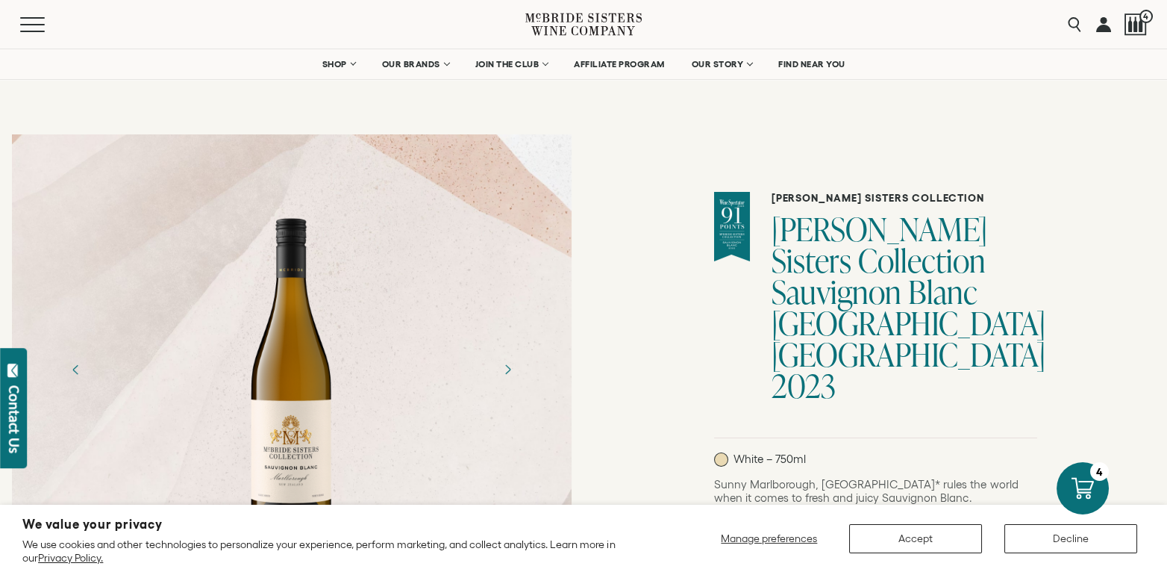
click at [1074, 184] on div "McBride Sisters Collection McBride Sisters Collection Sauvignon Blanc Marlborou…" at bounding box center [876, 578] width 584 height 912
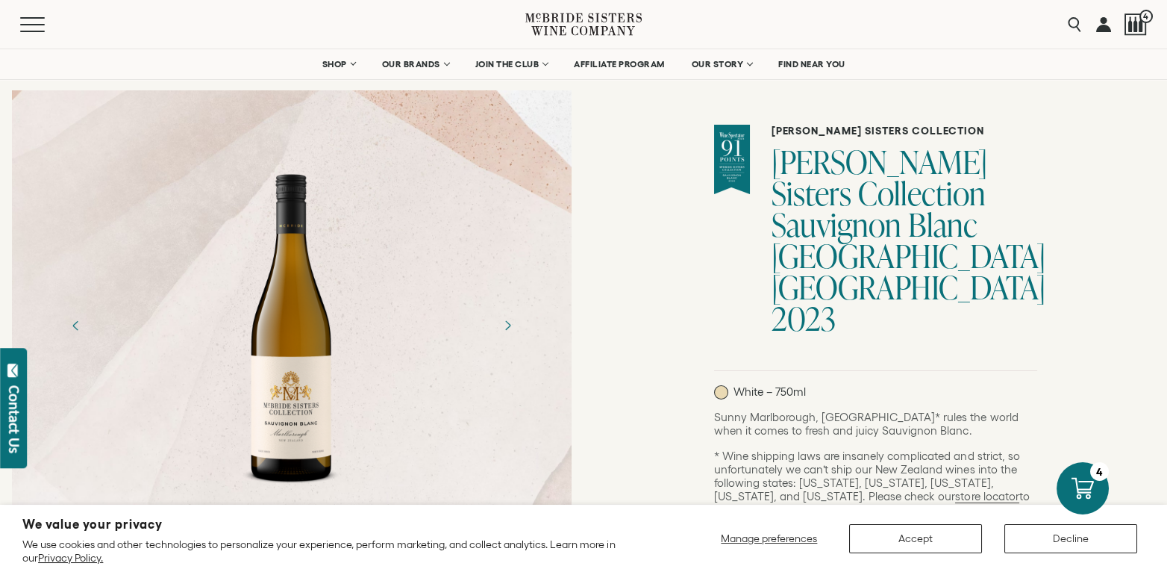
click at [1037, 184] on form "McBride Sisters Collection McBride Sisters Collection Sauvignon Blanc Marlborou…" at bounding box center [875, 511] width 323 height 785
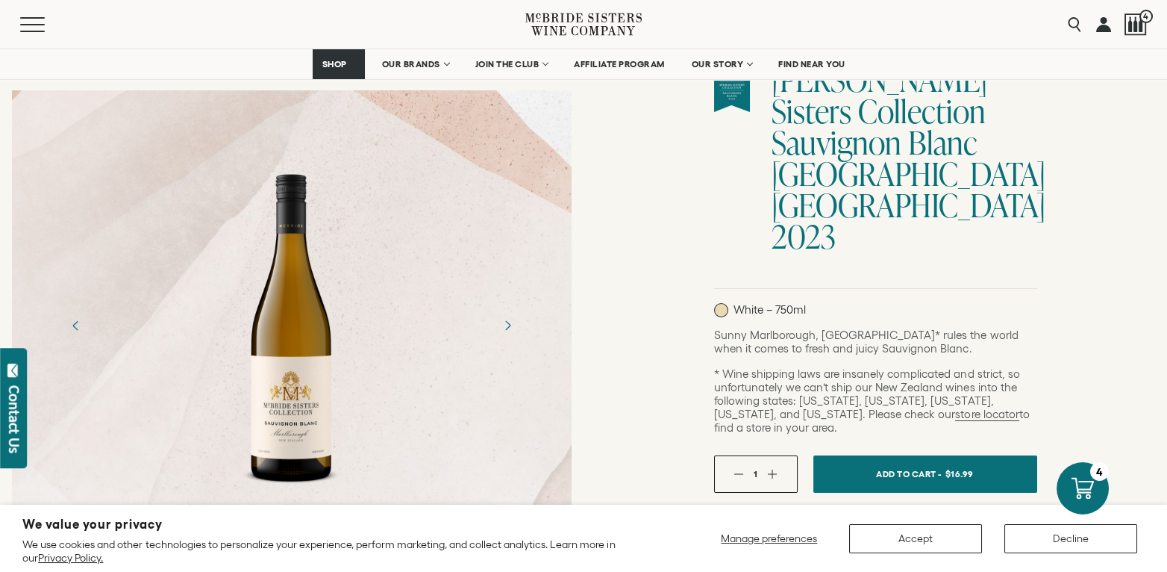
drag, startPoint x: 1059, startPoint y: 186, endPoint x: 1059, endPoint y: 166, distance: 19.4
click at [1037, 186] on h1 "[PERSON_NAME] Sisters Collection Sauvignon Blanc [GEOGRAPHIC_DATA] [GEOGRAPHIC_…" at bounding box center [905, 158] width 266 height 188
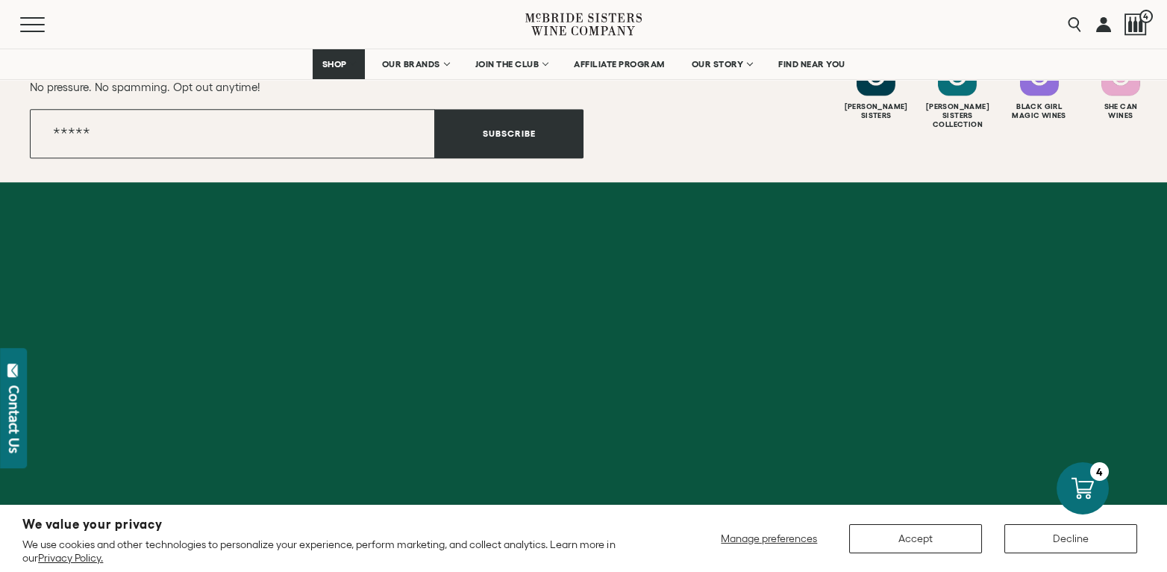
scroll to position [4157, 0]
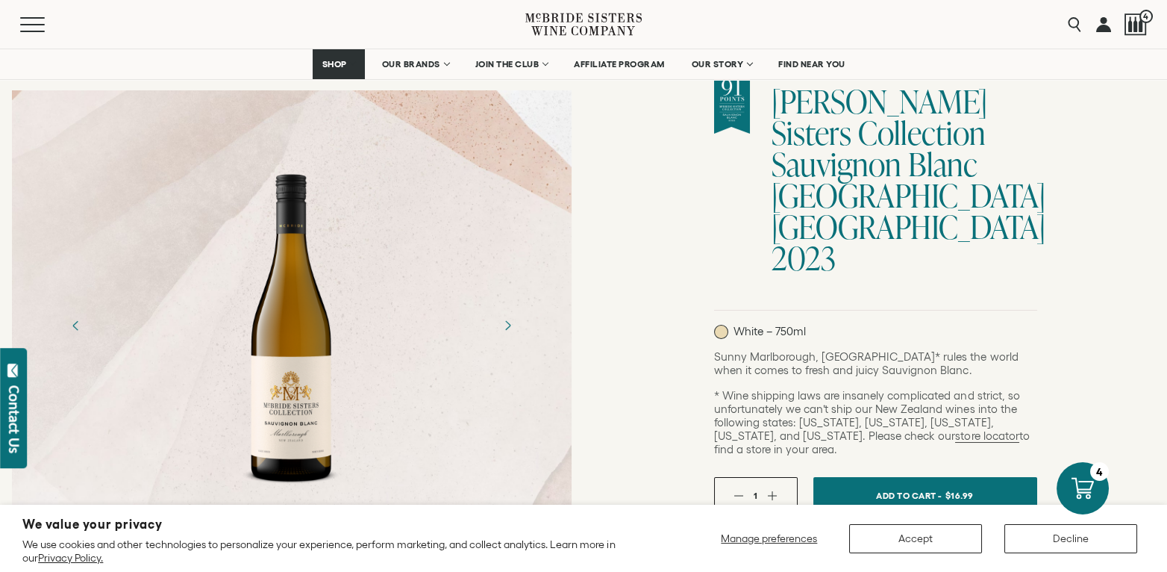
scroll to position [0, 0]
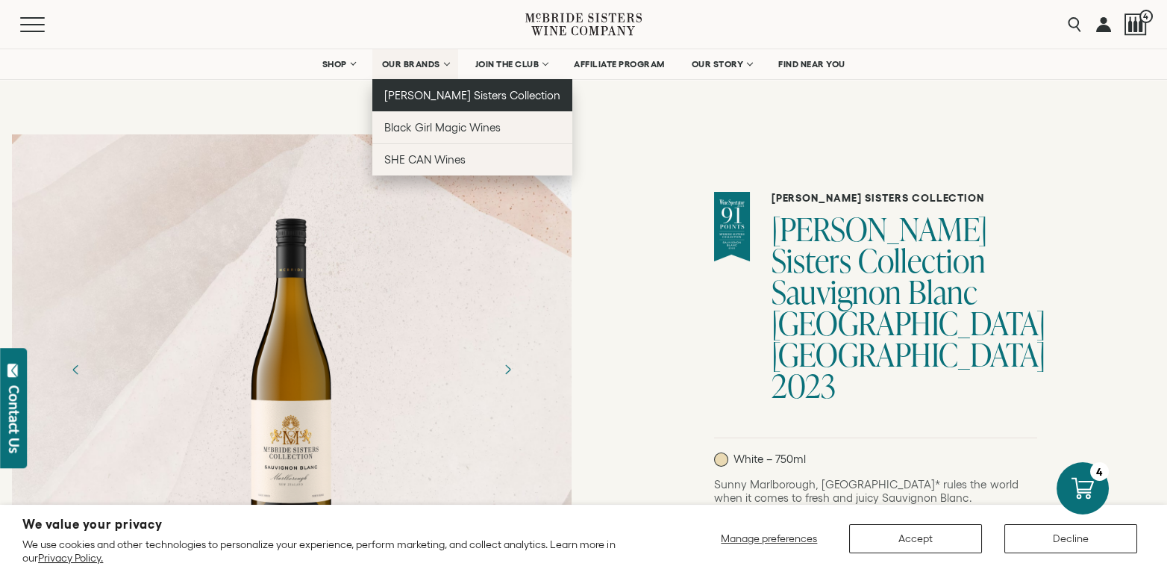
click at [407, 95] on link "[PERSON_NAME] Sisters Collection" at bounding box center [472, 95] width 201 height 32
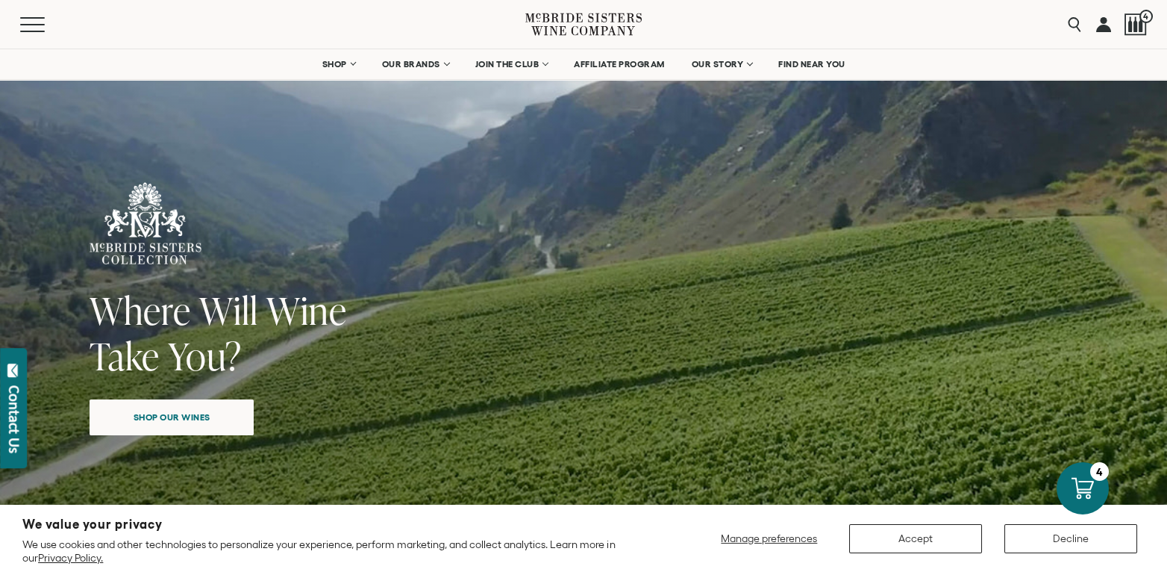
drag, startPoint x: 1017, startPoint y: 259, endPoint x: 1021, endPoint y: 252, distance: 7.7
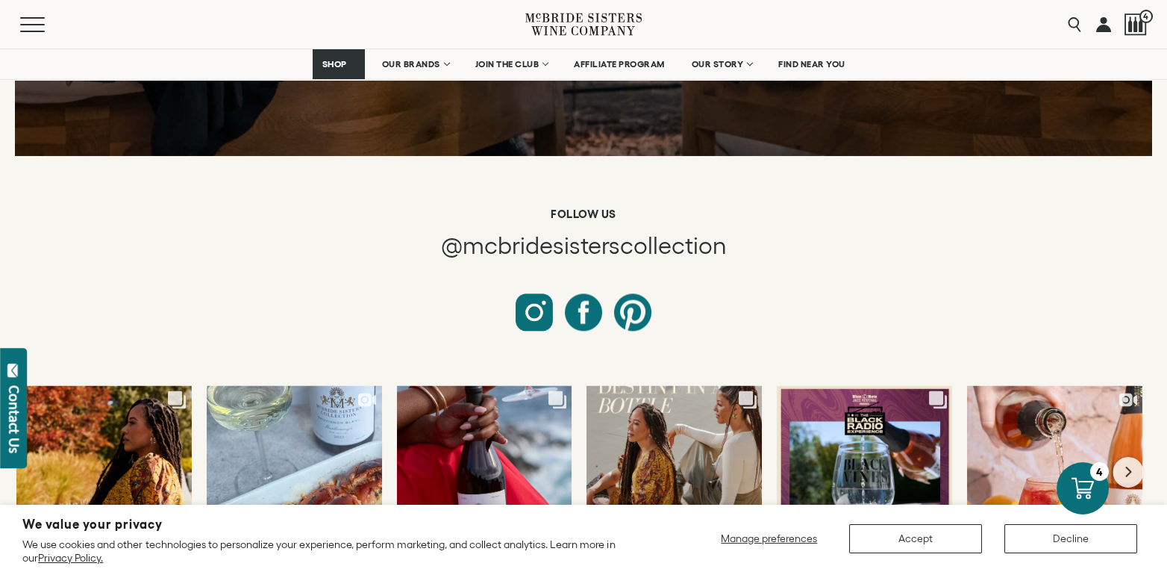
scroll to position [6583, 0]
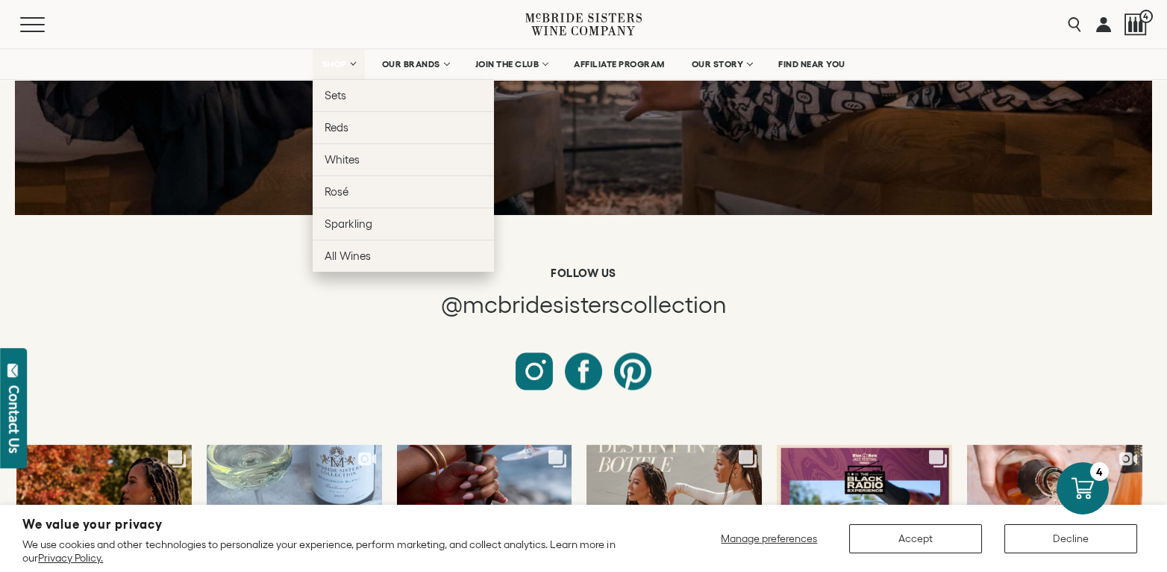
click at [315, 75] on link "SHOP" at bounding box center [339, 64] width 52 height 30
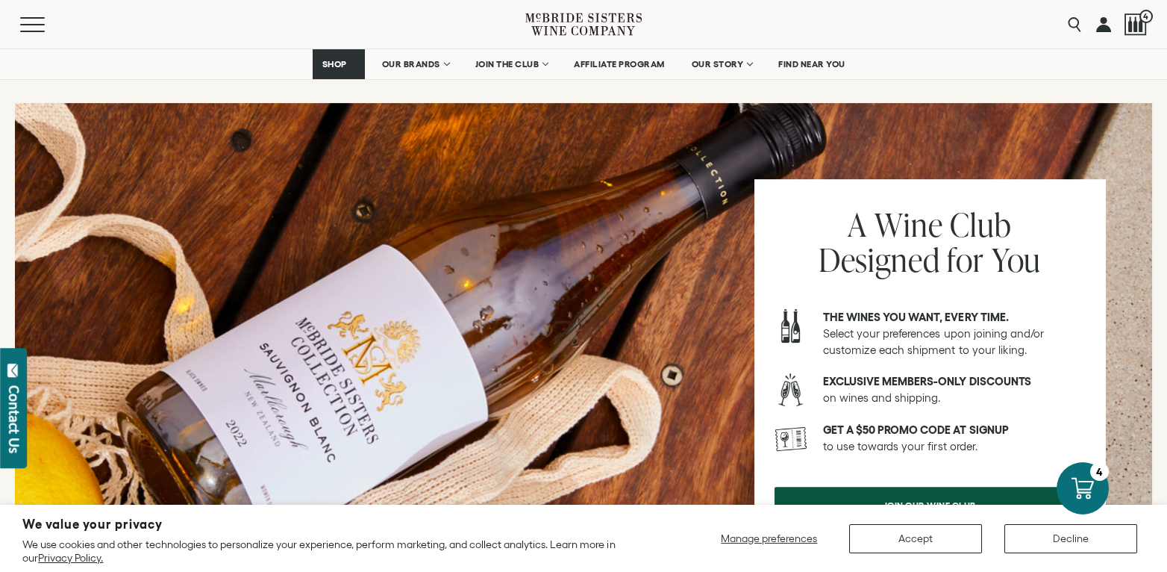
scroll to position [1735, 0]
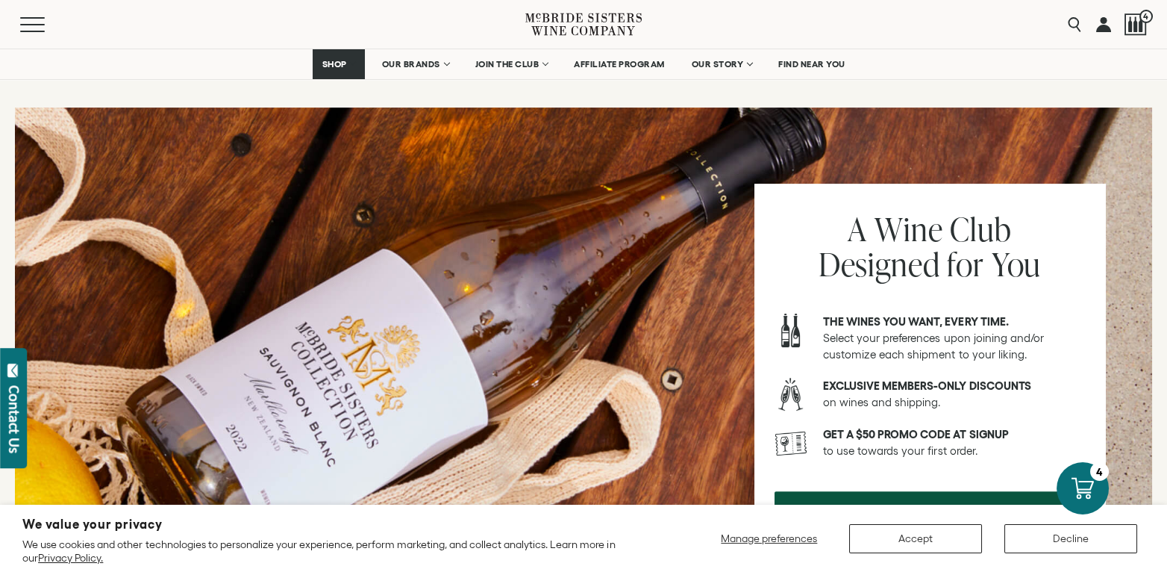
click at [578, 43] on span "Load more" at bounding box center [574, 30] width 90 height 25
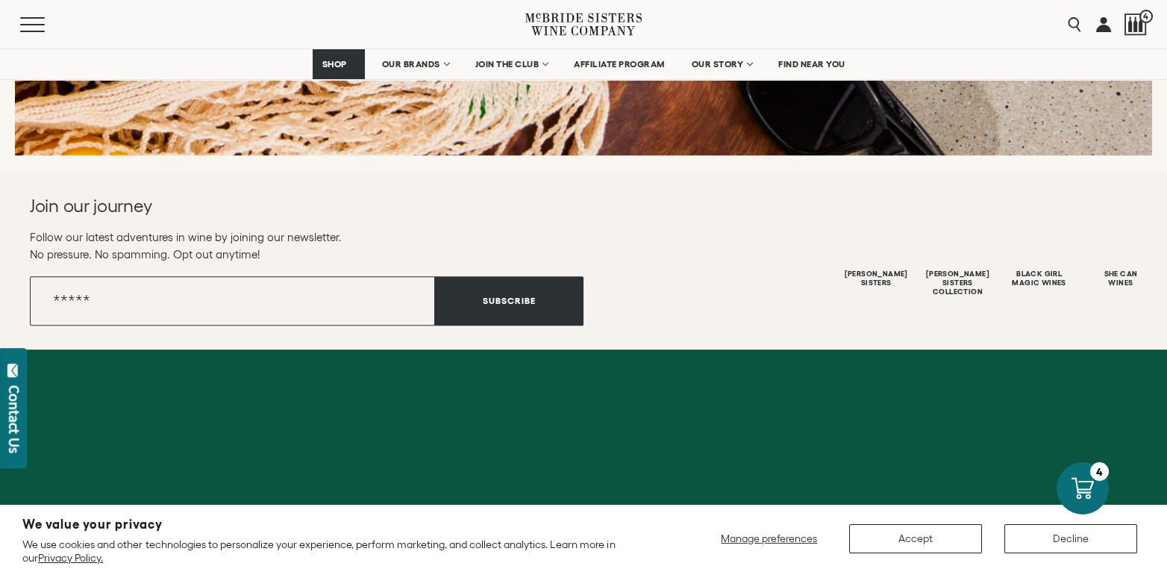
scroll to position [3766, 0]
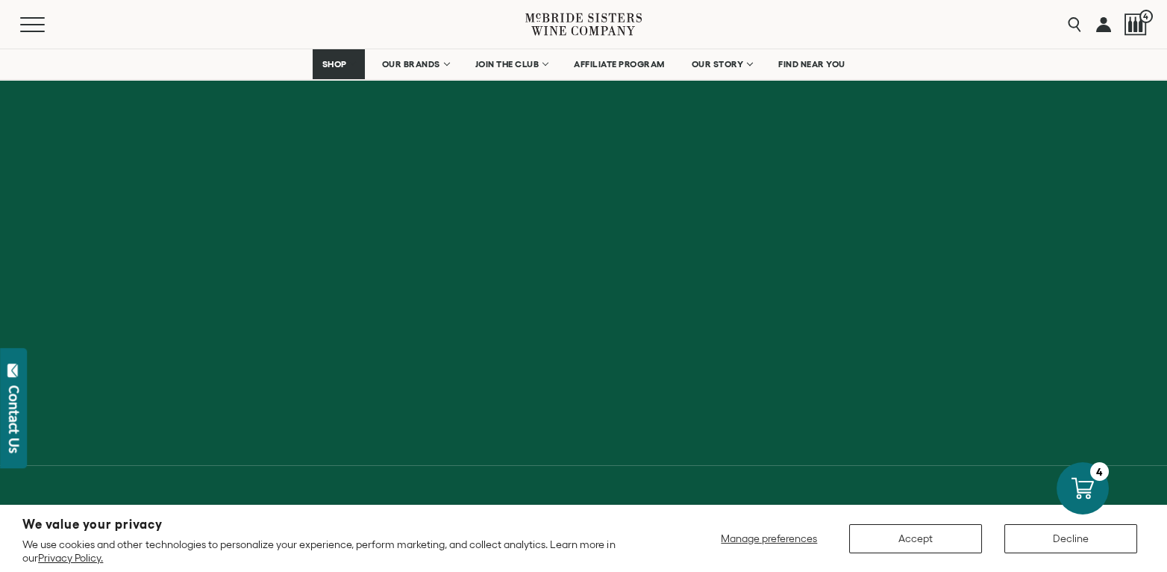
scroll to position [5711, 0]
drag, startPoint x: 1146, startPoint y: 419, endPoint x: 1133, endPoint y: 366, distance: 55.4
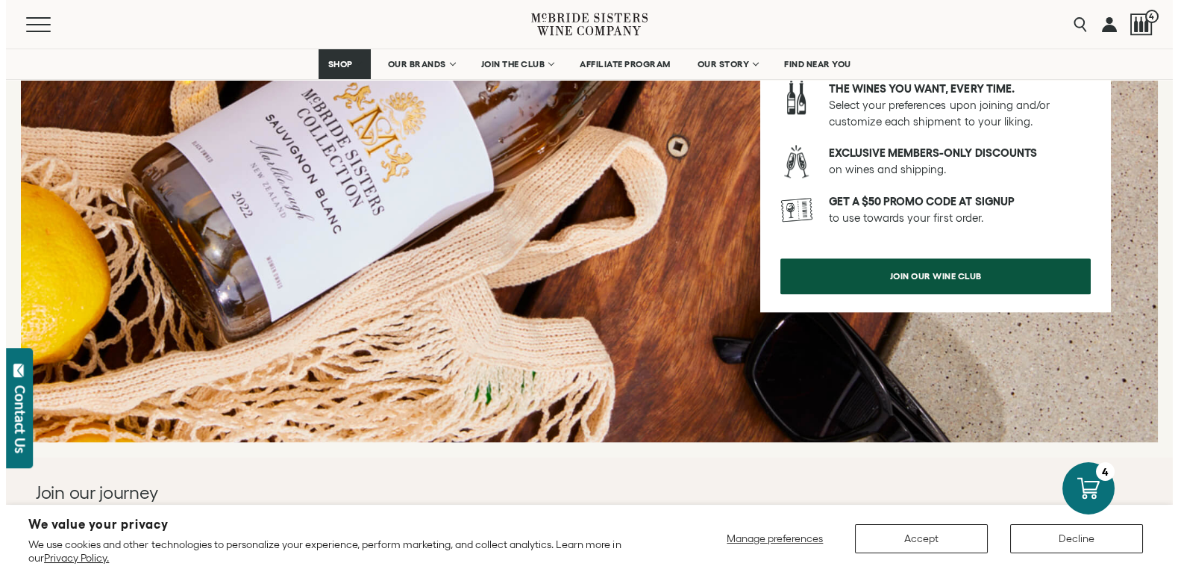
scroll to position [5962, 0]
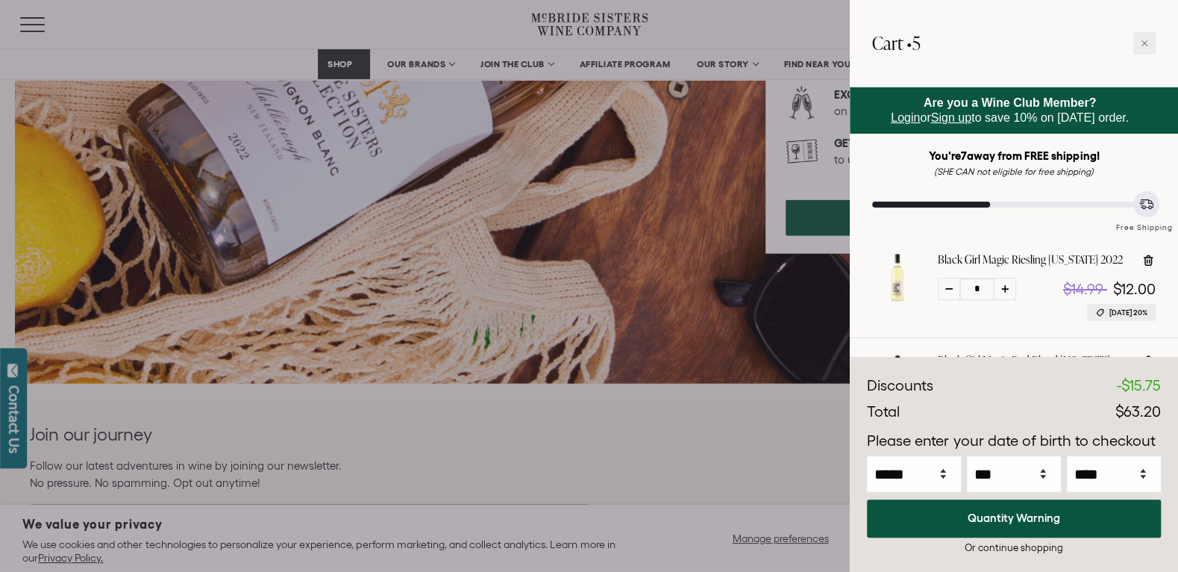
click at [1004, 293] on icon at bounding box center [1004, 288] width 7 height 7
type input "*"
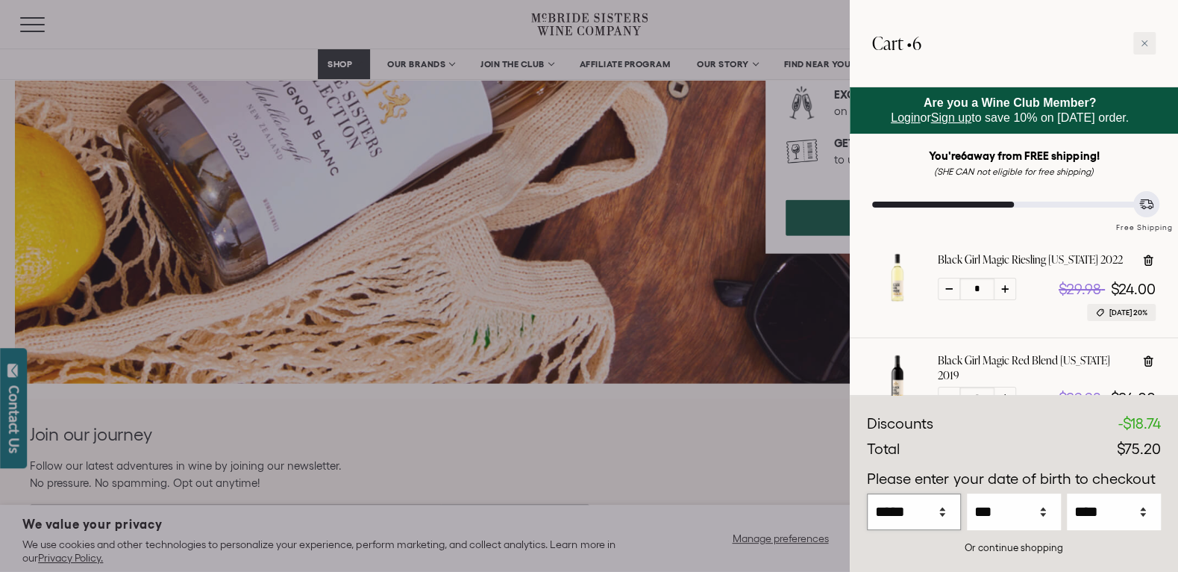
click at [945, 513] on select "***** *** *** *** *** *** *** *** *** *** *** *** ***" at bounding box center [914, 511] width 94 height 37
select select "*"
click at [867, 493] on select "***** *** *** *** *** *** *** *** *** *** *** *** ***" at bounding box center [914, 511] width 94 height 37
click at [1042, 507] on select "*** * * * * * * * * * ** ** ** ** ** ** ** ** ** ** ** ** ** ** ** ** ** ** ** …" at bounding box center [1014, 511] width 94 height 37
select select "**"
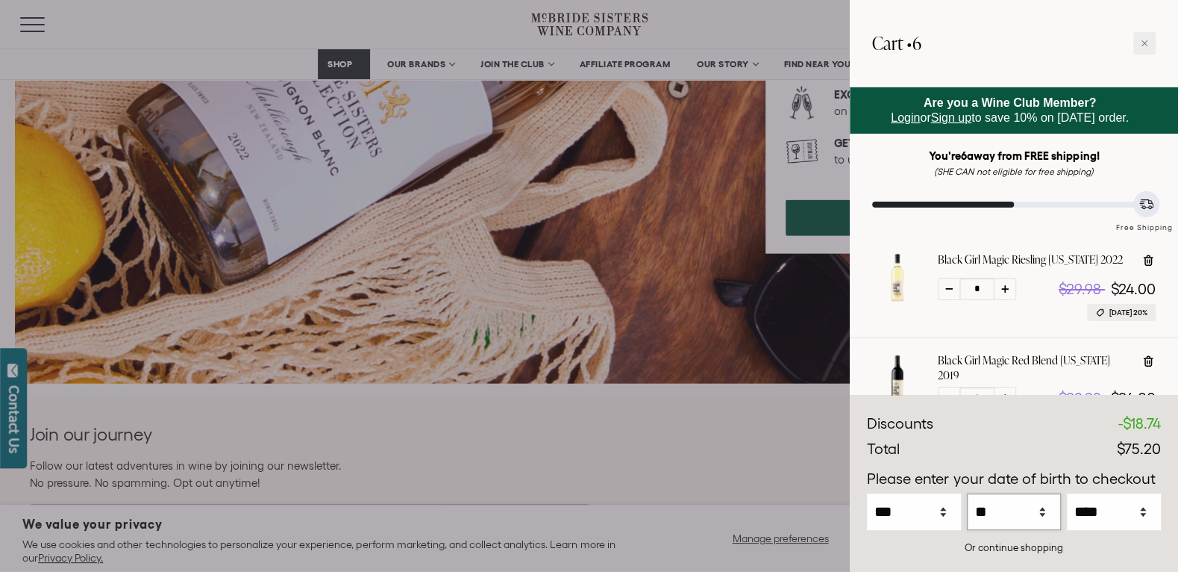
click at [967, 493] on select "*** * * * * * * * * * ** ** ** ** ** ** ** ** ** ** ** ** ** ** ** ** ** ** ** …" at bounding box center [1014, 511] width 94 height 37
click at [1144, 511] on select "**** **** **** **** **** **** **** **** **** **** **** **** **** **** **** ****…" at bounding box center [1114, 511] width 94 height 37
click at [1067, 493] on select "**** **** **** **** **** **** **** **** **** **** **** **** **** **** **** ****…" at bounding box center [1114, 511] width 94 height 37
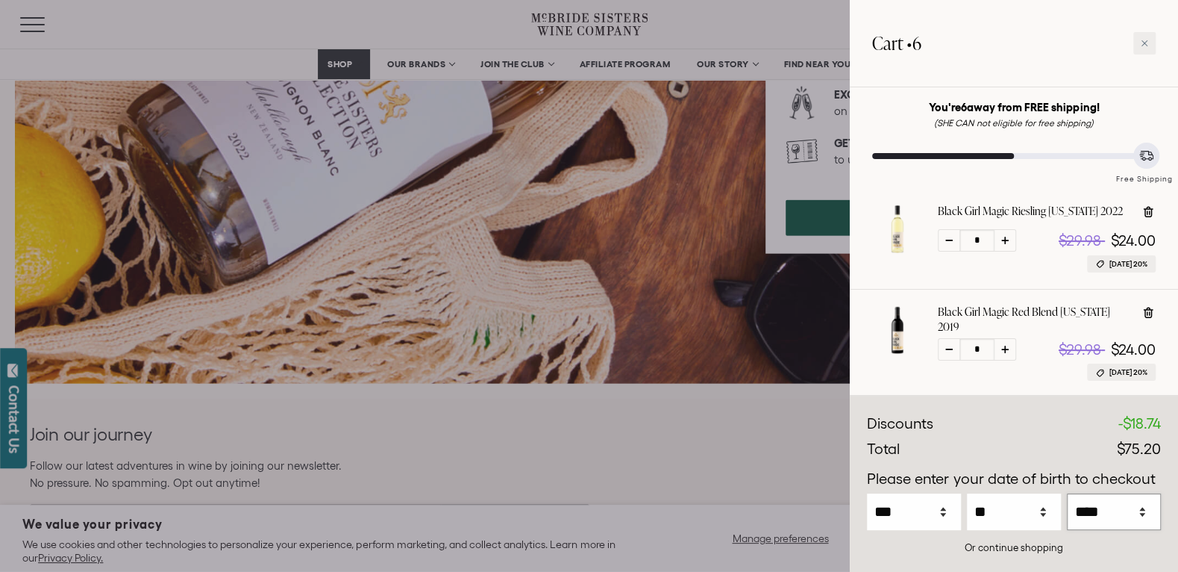
scroll to position [75, 0]
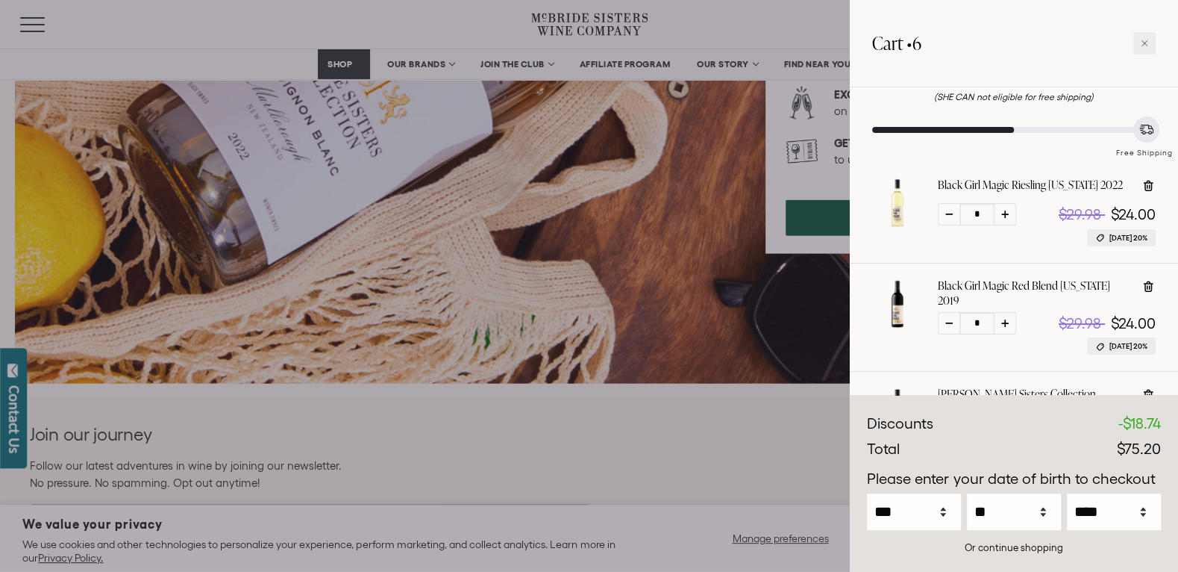
click at [1135, 140] on div "Free Shipping" at bounding box center [1144, 146] width 67 height 26
click at [1142, 508] on select "**** **** **** **** **** **** **** **** **** **** **** **** **** **** **** ****…" at bounding box center [1114, 511] width 94 height 37
click at [1067, 493] on select "**** **** **** **** **** **** **** **** **** **** **** **** **** **** **** ****…" at bounding box center [1114, 511] width 94 height 37
select select "****"
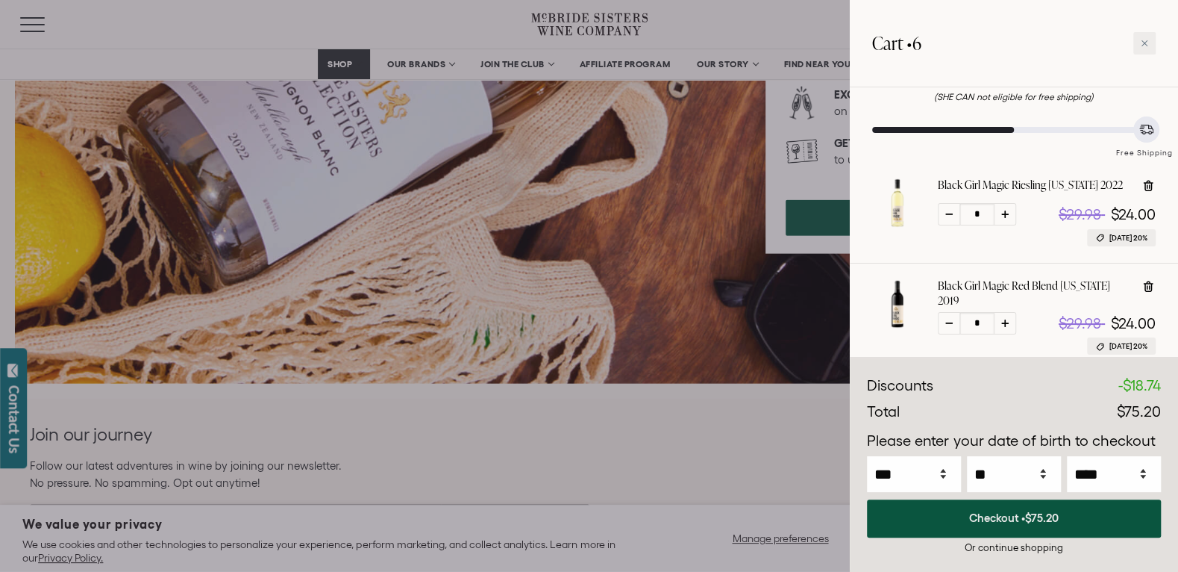
click at [1004, 518] on button "Checkout • $75.20" at bounding box center [1014, 518] width 294 height 38
